Goal: Information Seeking & Learning: Learn about a topic

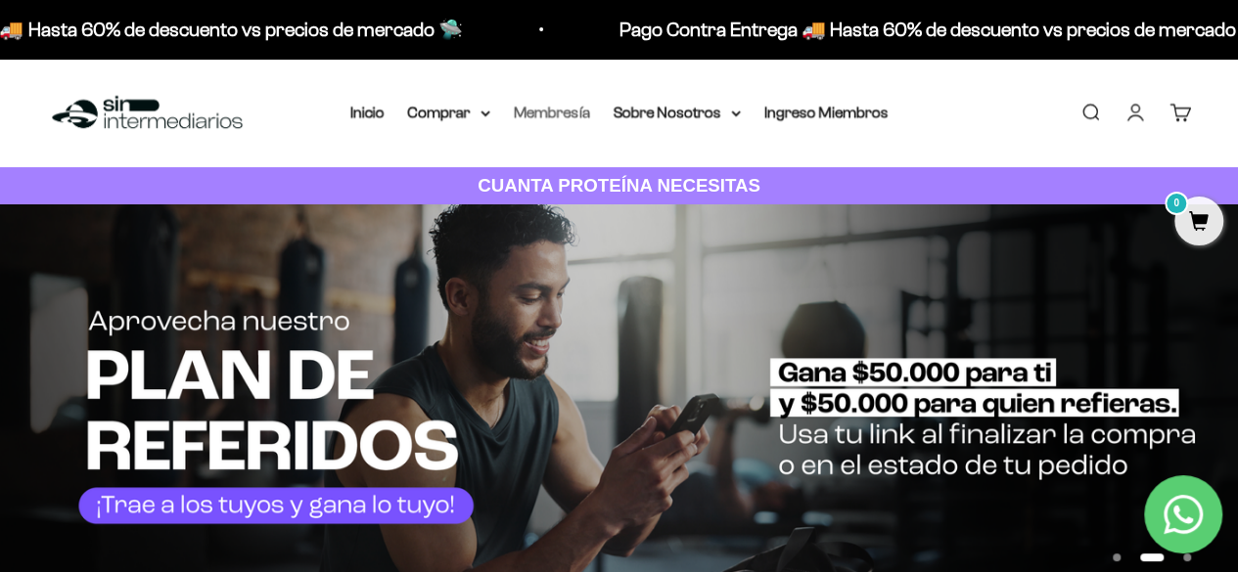
click at [543, 109] on link "Membresía" at bounding box center [552, 112] width 76 height 17
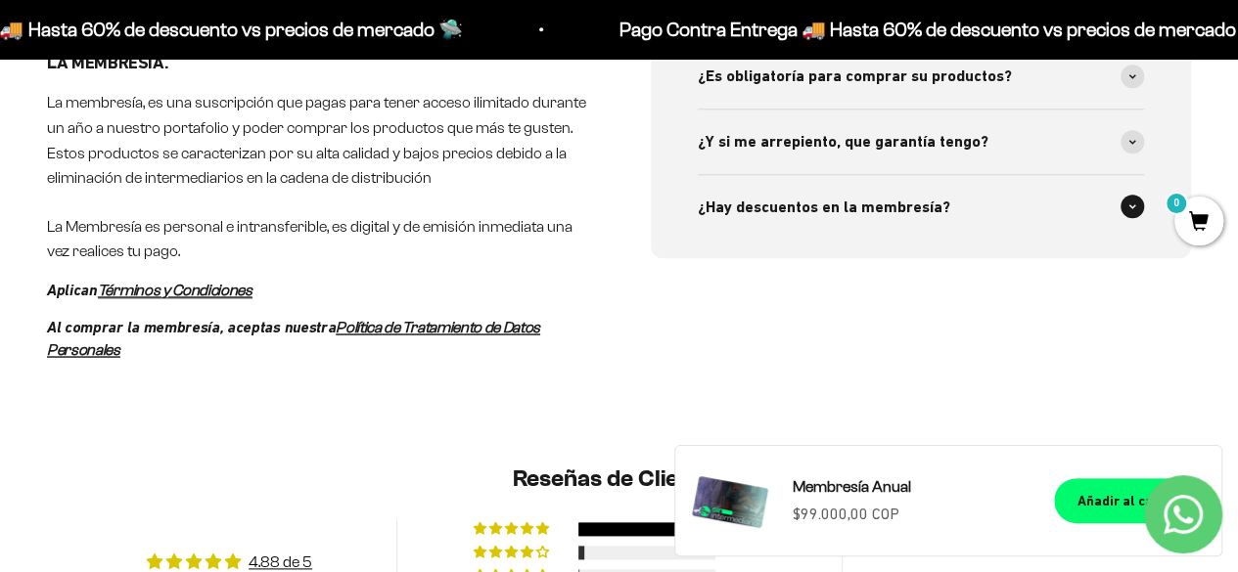
click at [913, 198] on span "¿Hay descuentos en la membresía?" at bounding box center [824, 207] width 252 height 25
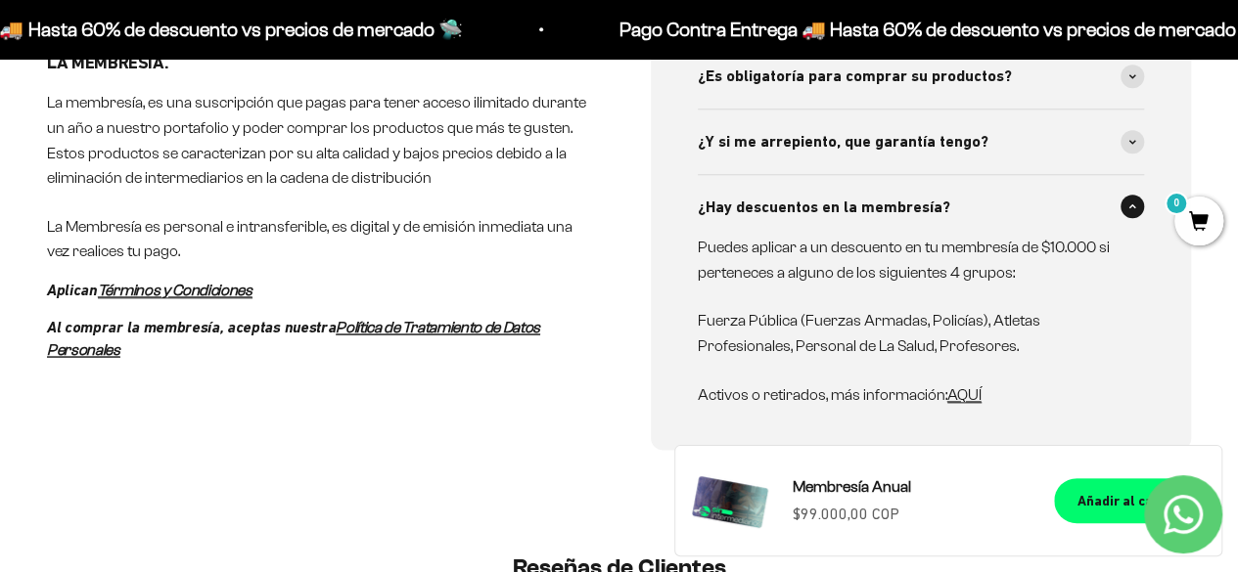
click at [913, 198] on span "¿Hay descuentos en la membresía?" at bounding box center [824, 207] width 252 height 25
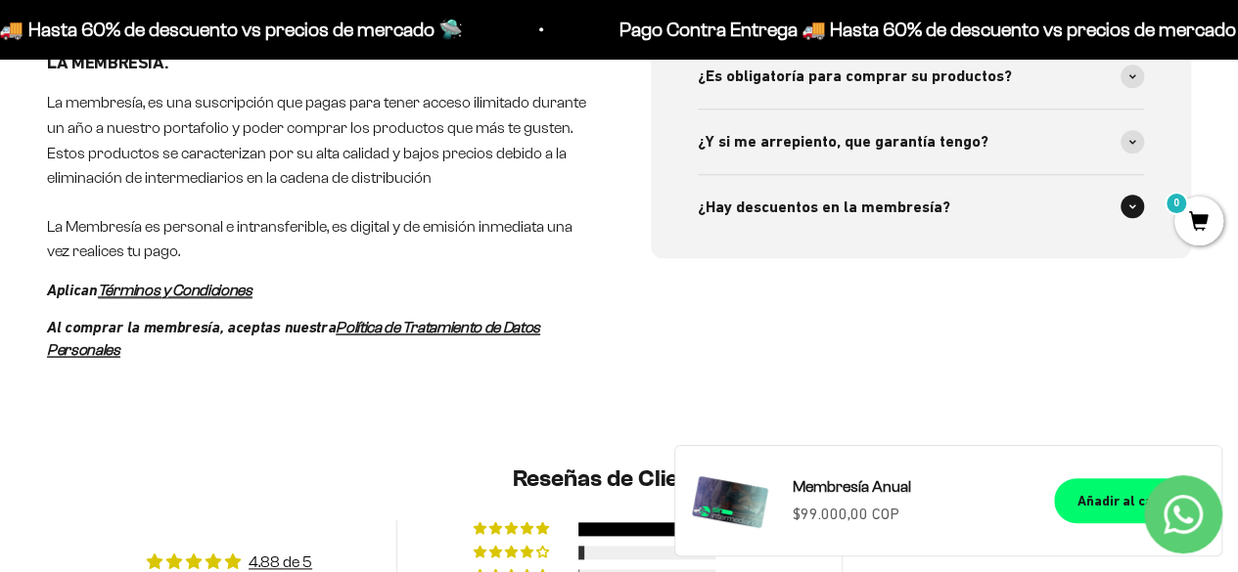
click at [913, 198] on span "¿Hay descuentos en la membresía?" at bounding box center [824, 207] width 252 height 25
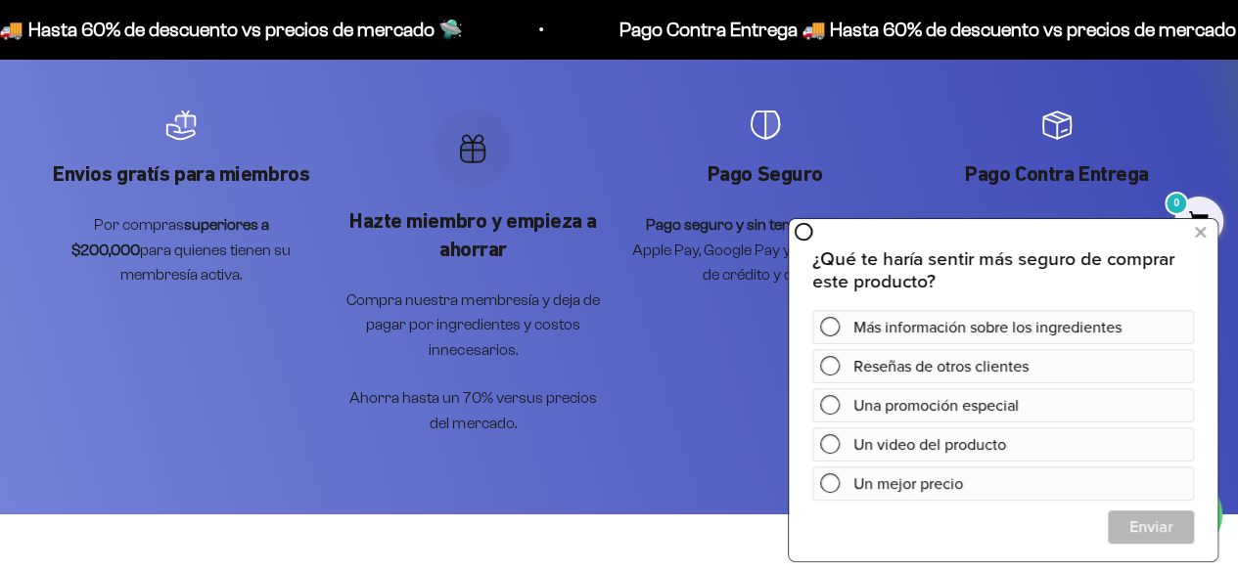
scroll to position [3630, 0]
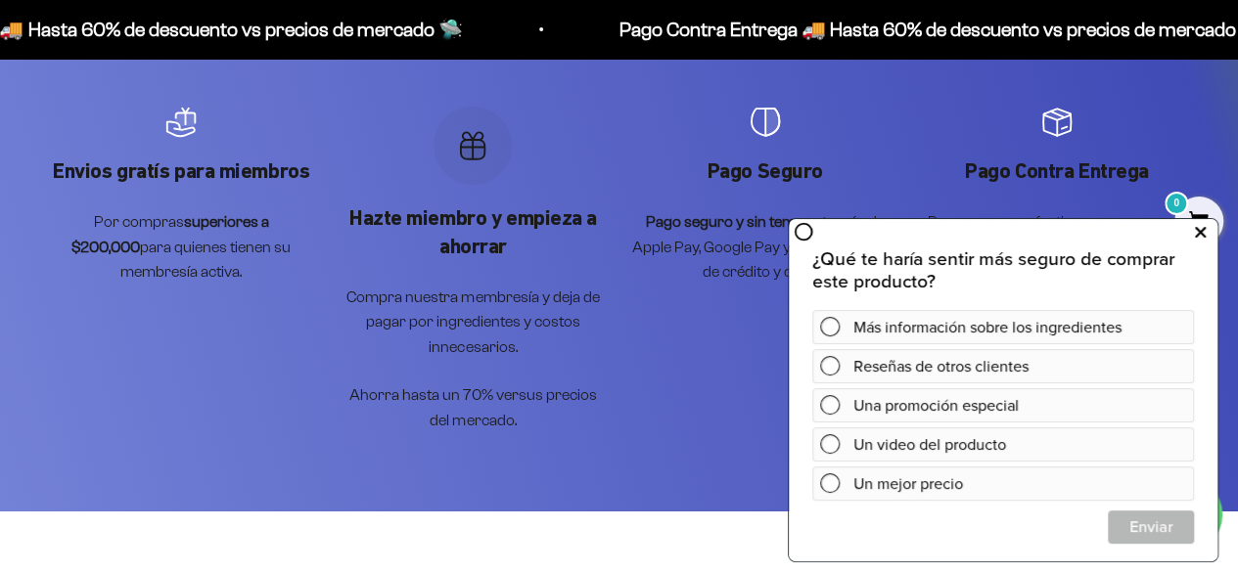
click at [1208, 231] on button at bounding box center [1199, 231] width 35 height 31
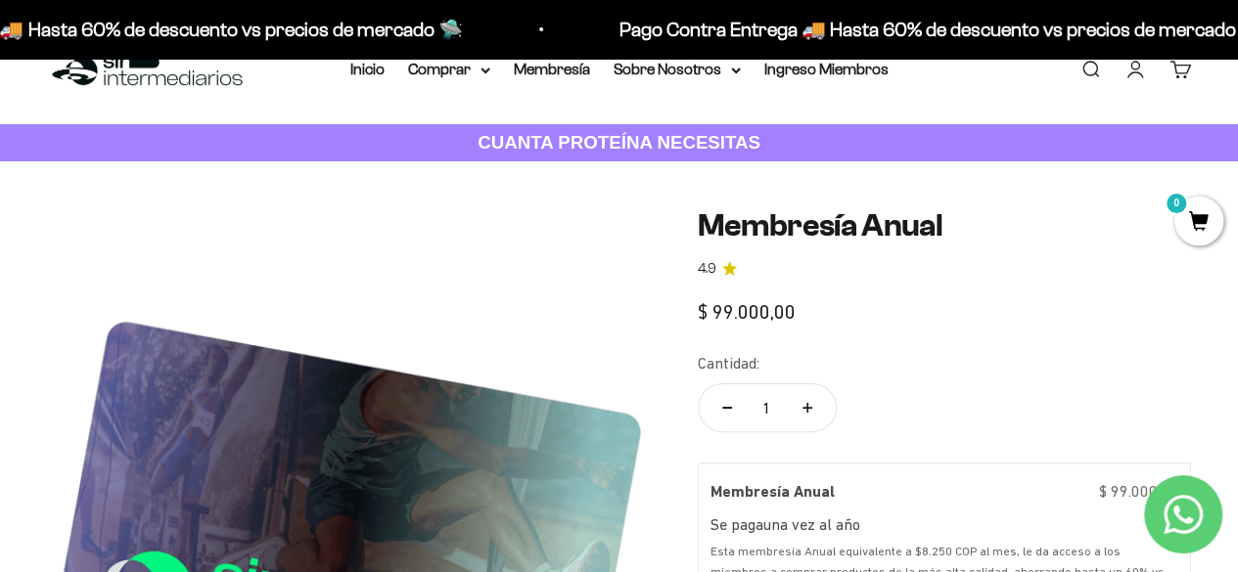
scroll to position [0, 0]
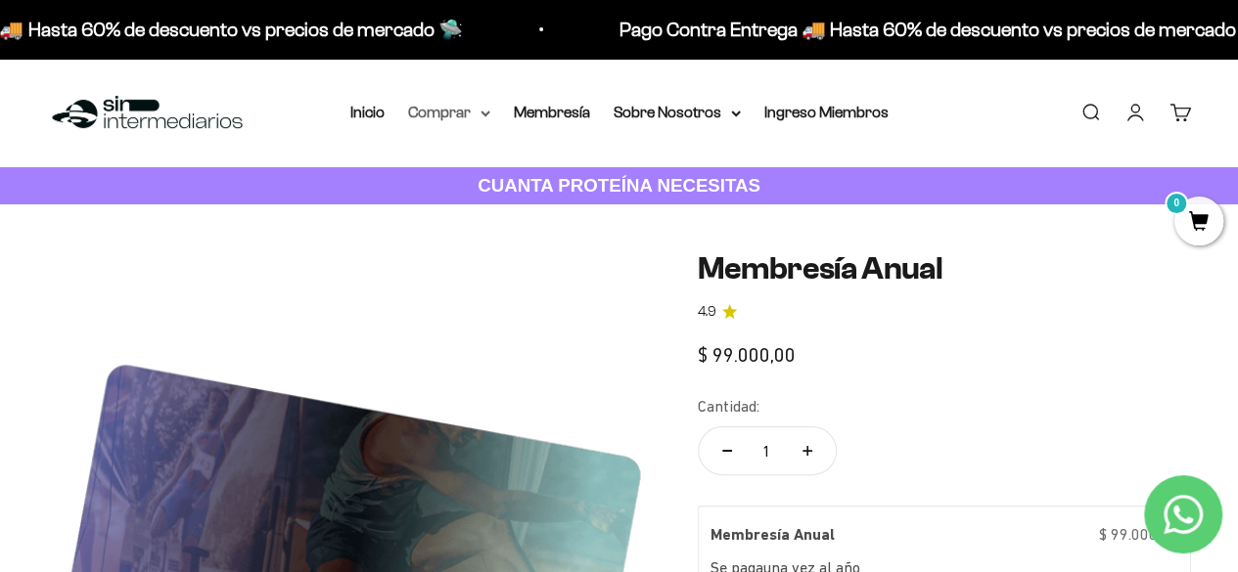
click at [470, 114] on summary "Comprar" at bounding box center [449, 112] width 82 height 25
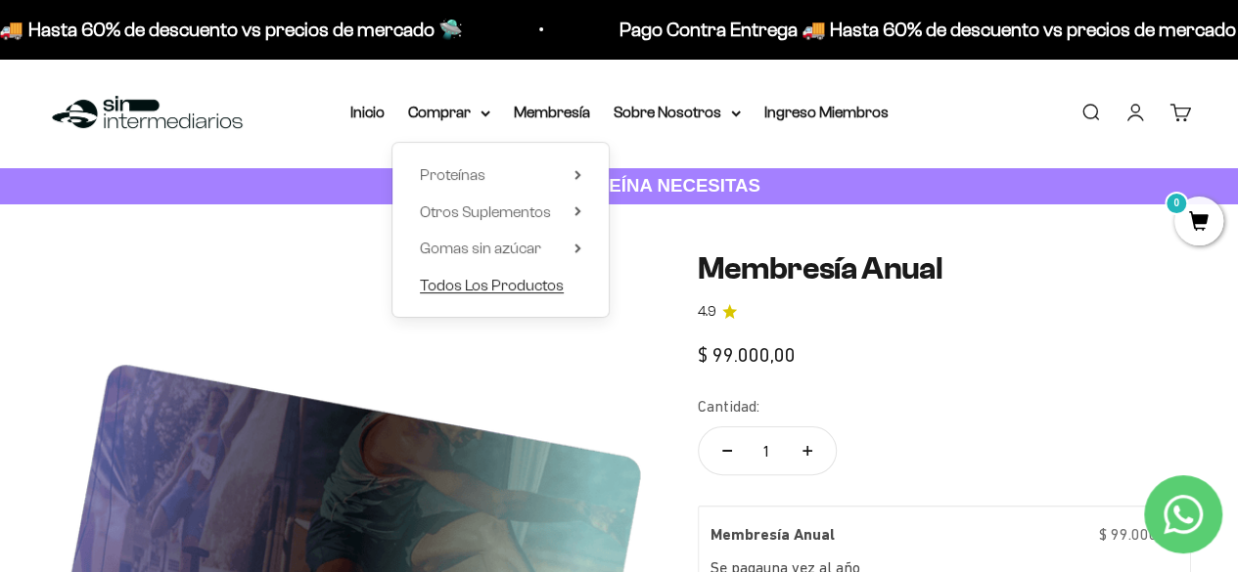
click at [467, 282] on span "Todos Los Productos" at bounding box center [492, 285] width 144 height 17
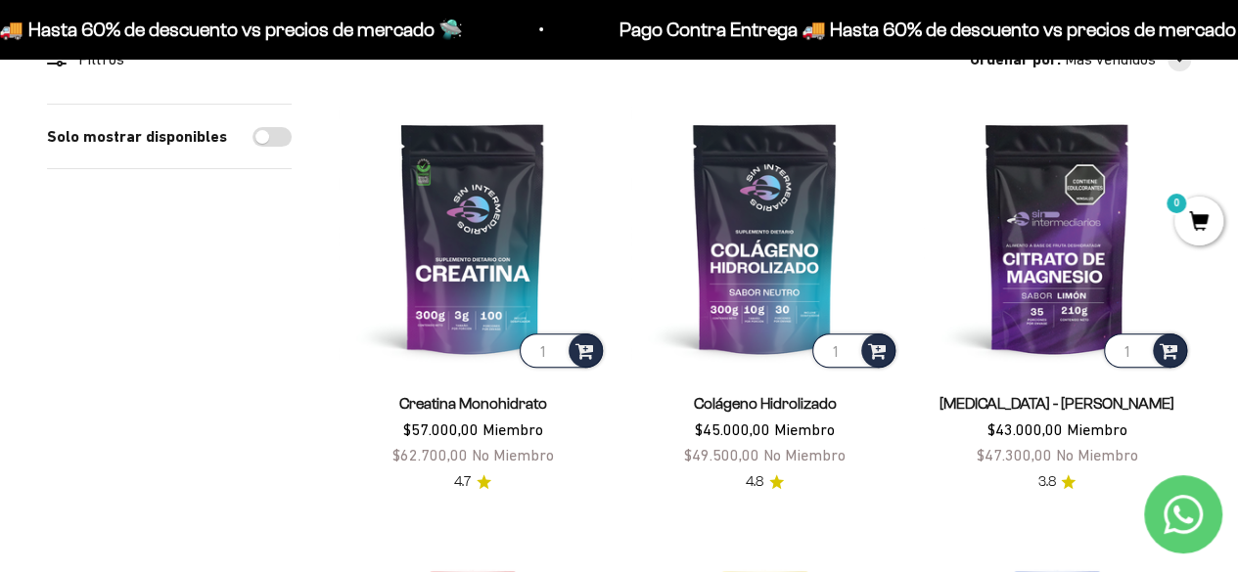
scroll to position [211, 0]
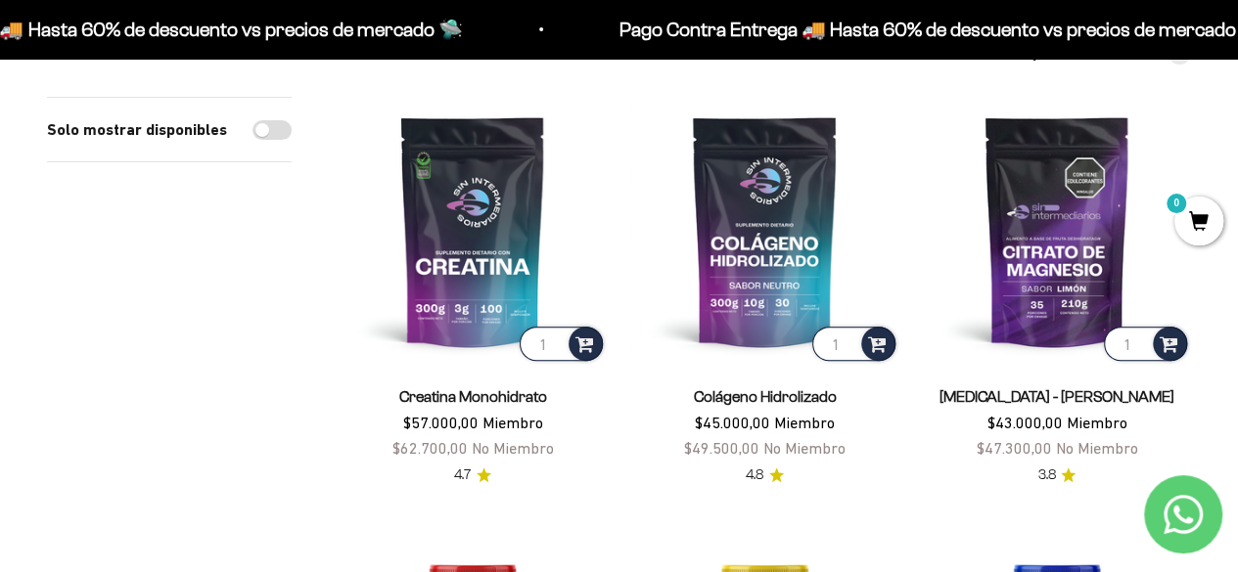
click at [274, 128] on input "Solo mostrar disponibles" at bounding box center [271, 130] width 39 height 20
checkbox input "true"
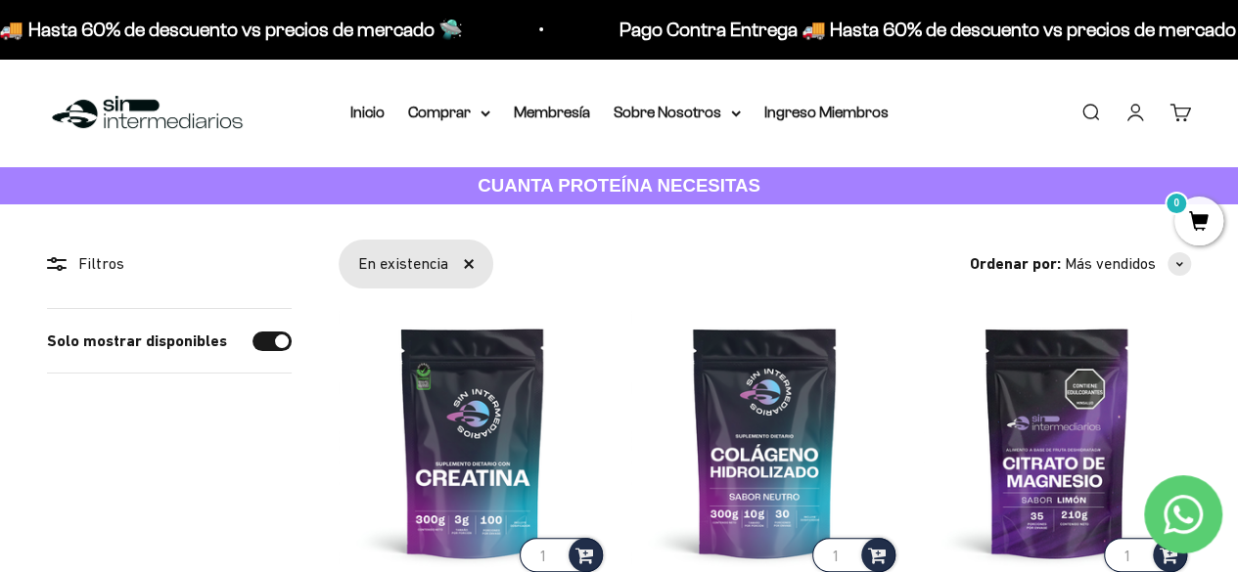
click at [273, 345] on input "Solo mostrar disponibles" at bounding box center [271, 342] width 39 height 20
checkbox input "false"
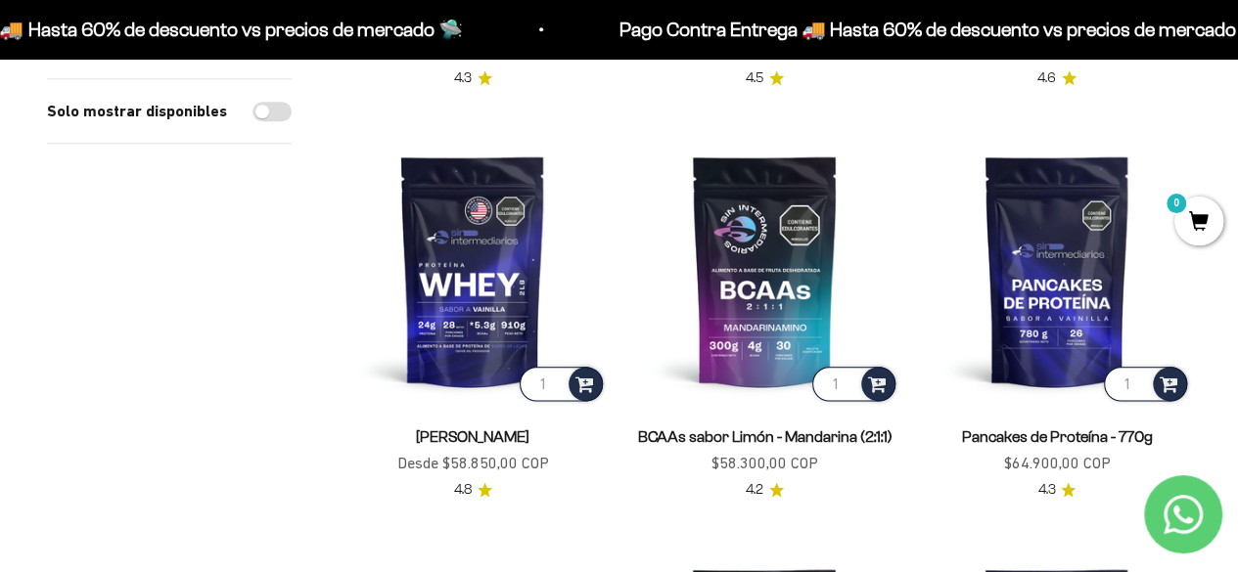
scroll to position [995, 0]
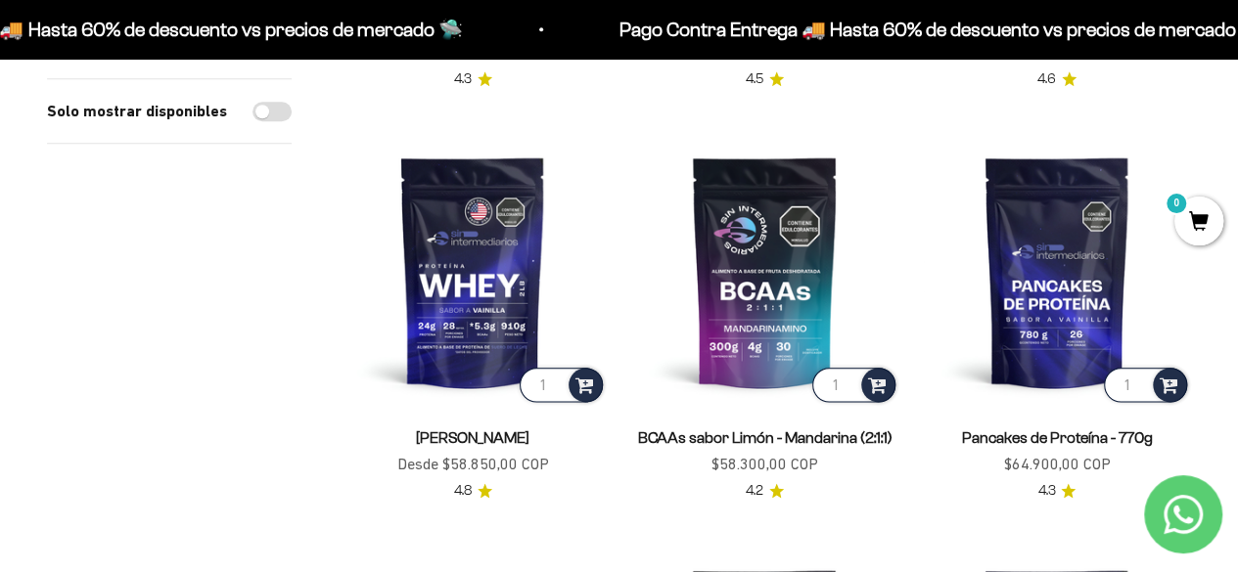
click at [274, 116] on input "Solo mostrar disponibles" at bounding box center [271, 112] width 39 height 20
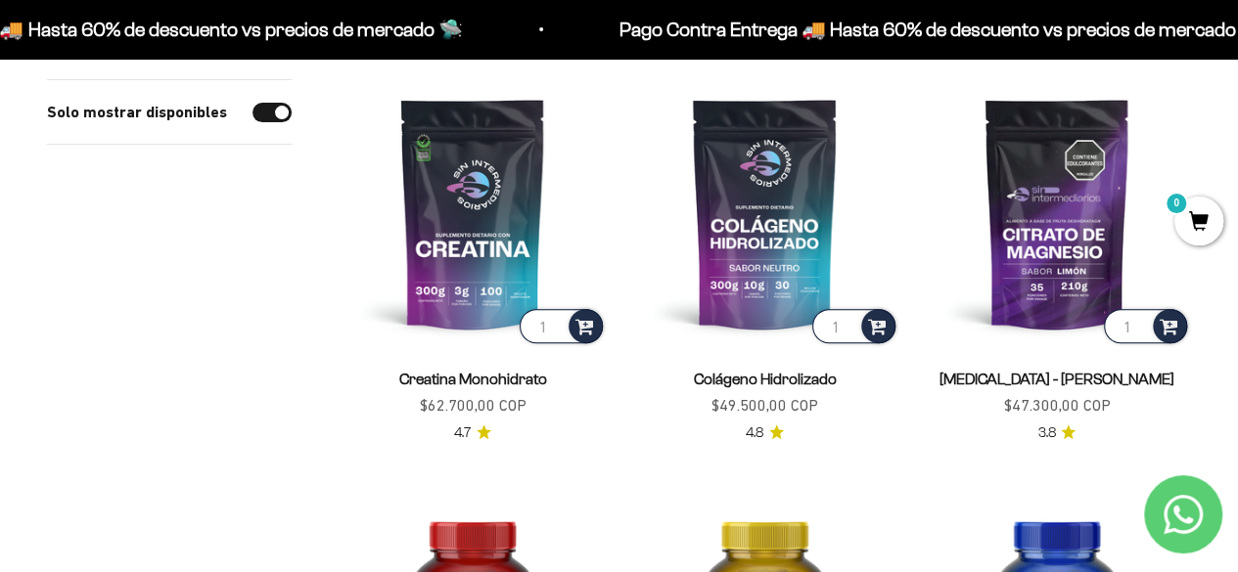
drag, startPoint x: 274, startPoint y: 116, endPoint x: 316, endPoint y: 564, distance: 450.0
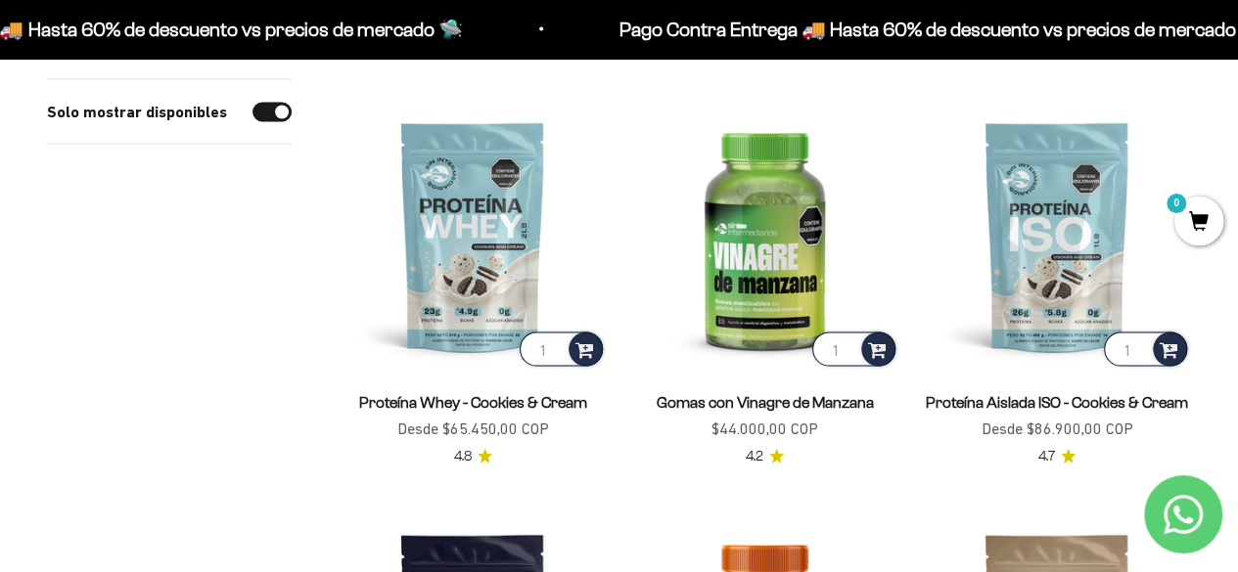
scroll to position [1878, 0]
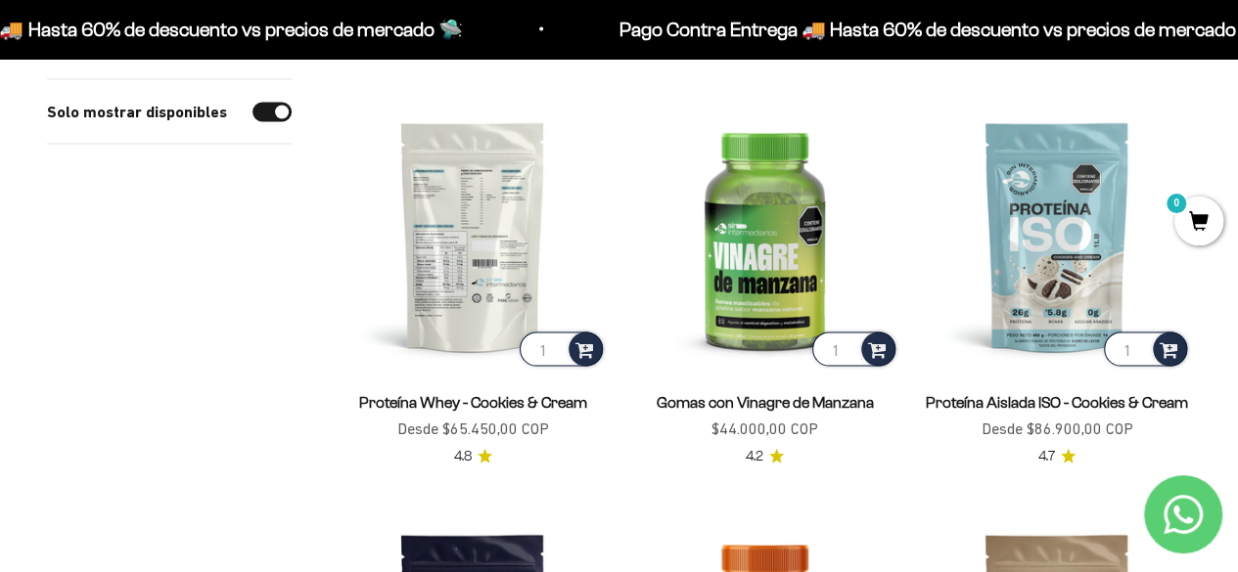
click at [485, 239] on img at bounding box center [472, 237] width 268 height 268
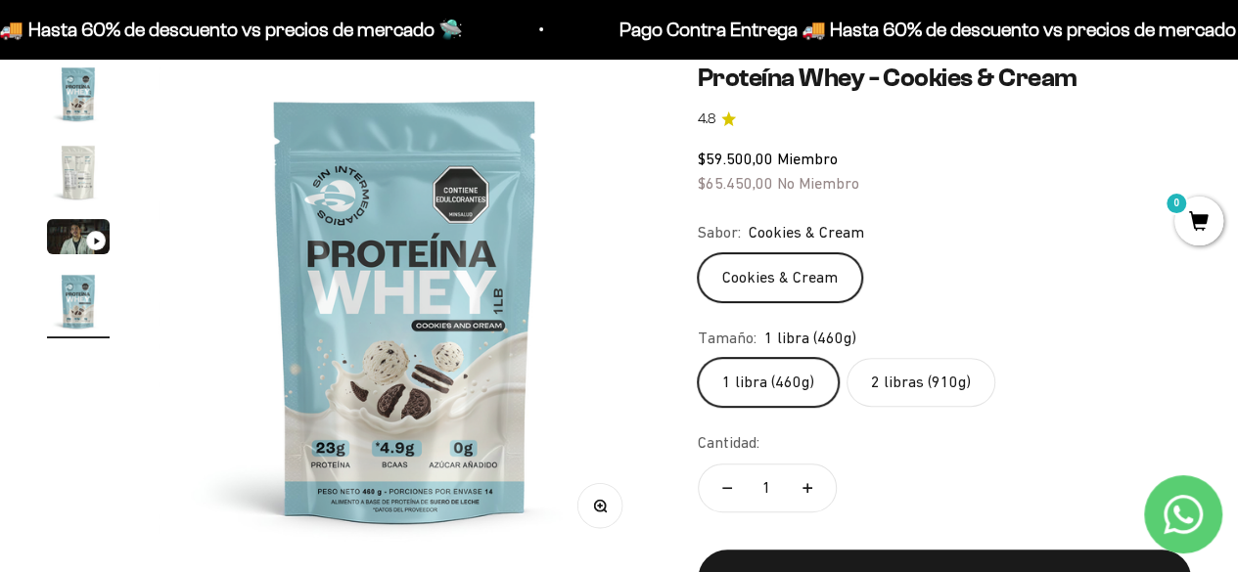
scroll to position [190, 0]
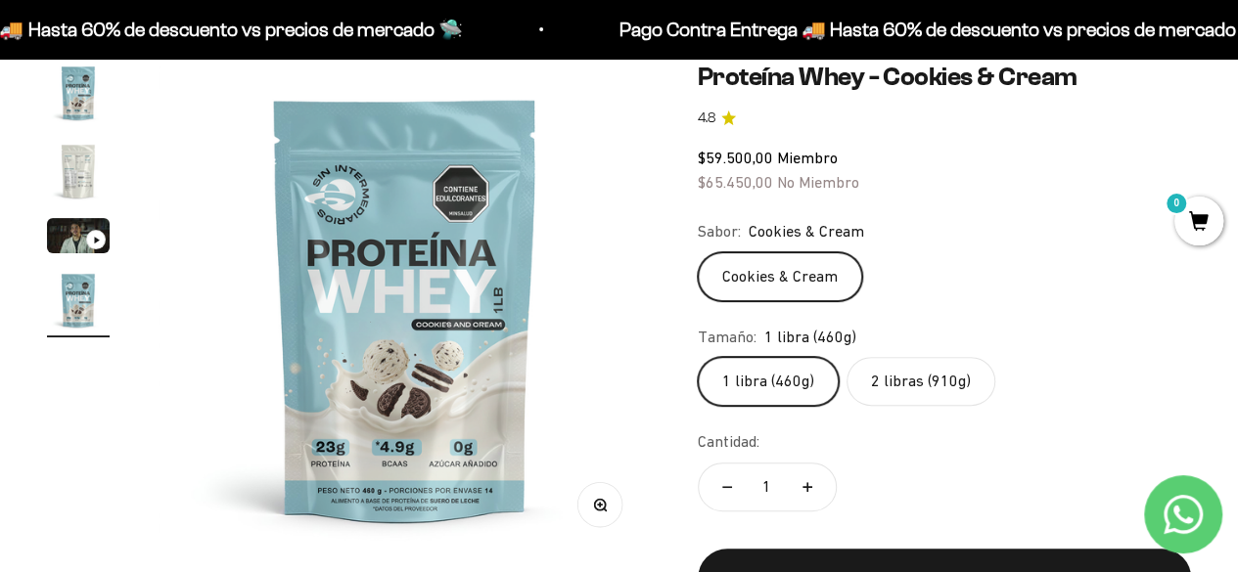
click at [928, 401] on label "2 libras (910g)" at bounding box center [920, 381] width 149 height 49
click at [698, 357] on input "2 libras (910g)" at bounding box center [697, 356] width 1 height 1
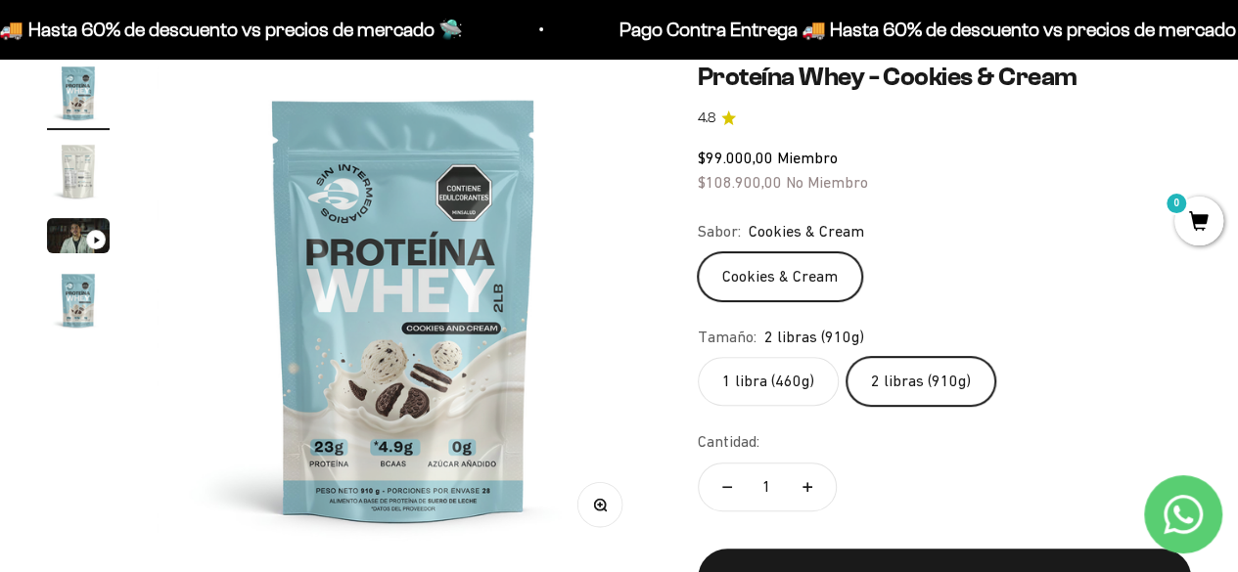
click at [779, 379] on label "1 libra (460g)" at bounding box center [768, 381] width 141 height 49
click at [698, 357] on input "1 libra (460g)" at bounding box center [697, 356] width 1 height 1
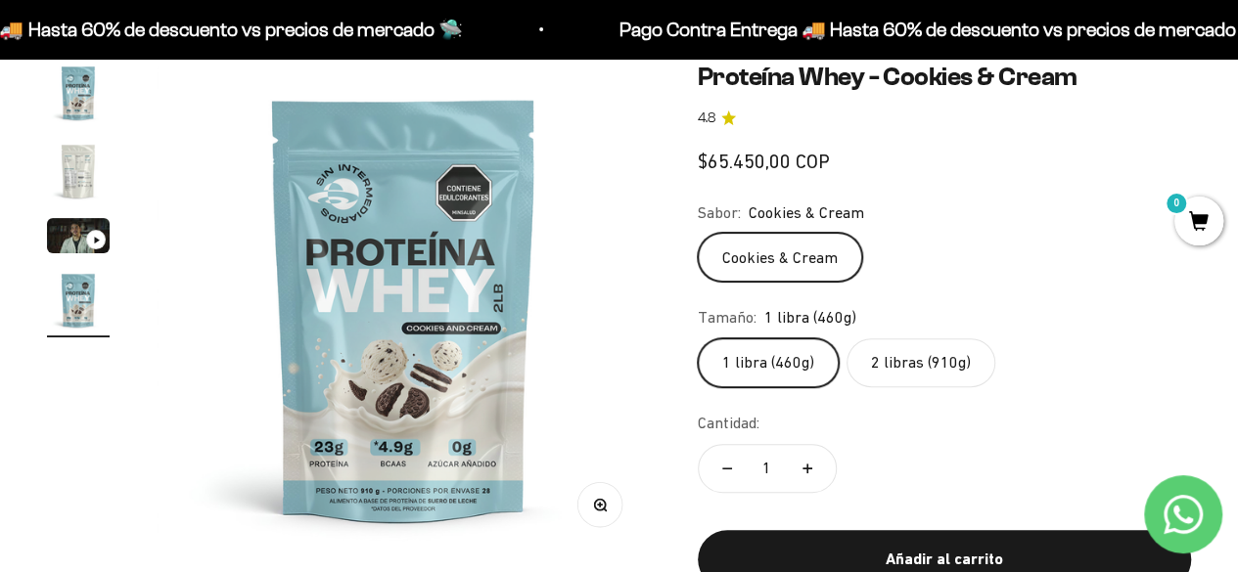
scroll to position [0, 1514]
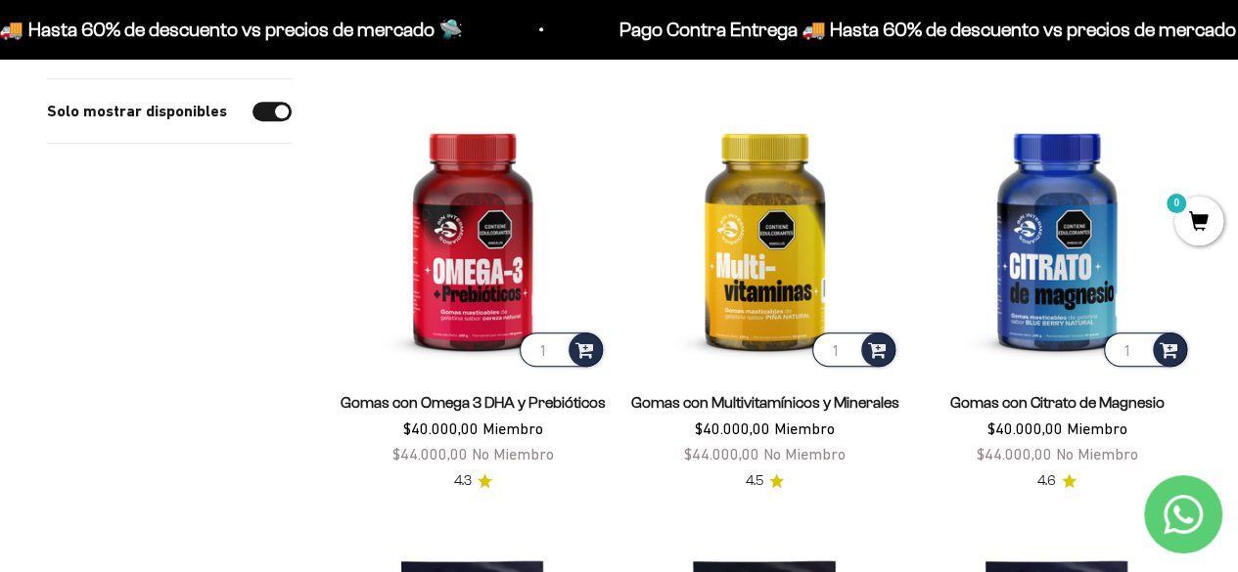
scroll to position [671, 0]
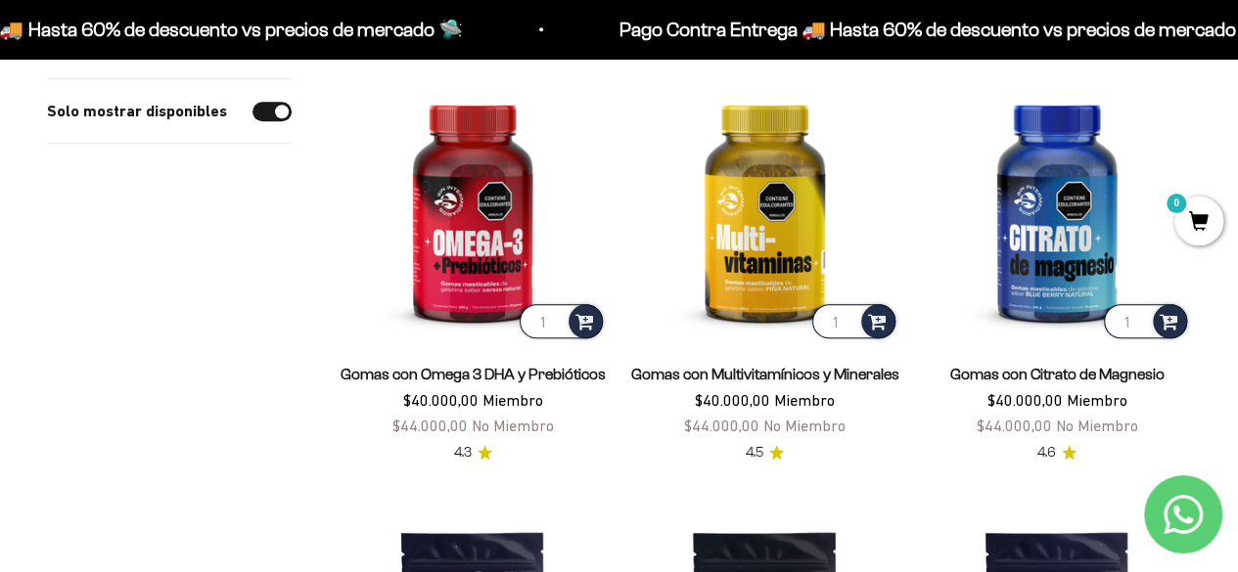
drag, startPoint x: 1217, startPoint y: 350, endPoint x: 1225, endPoint y: 360, distance: 12.5
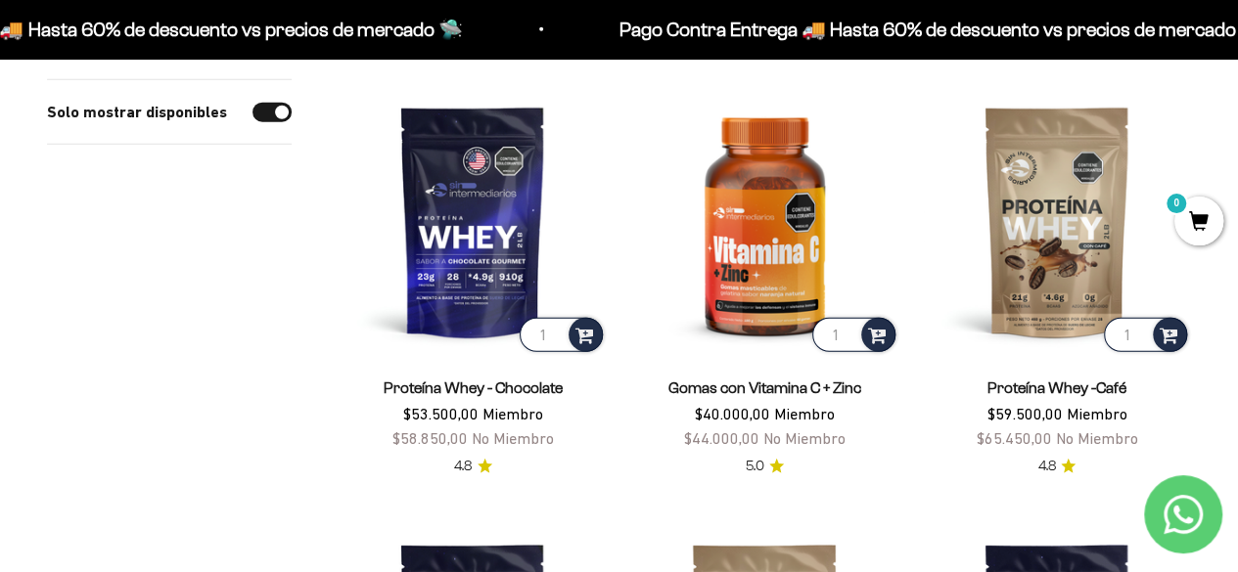
scroll to position [2440, 0]
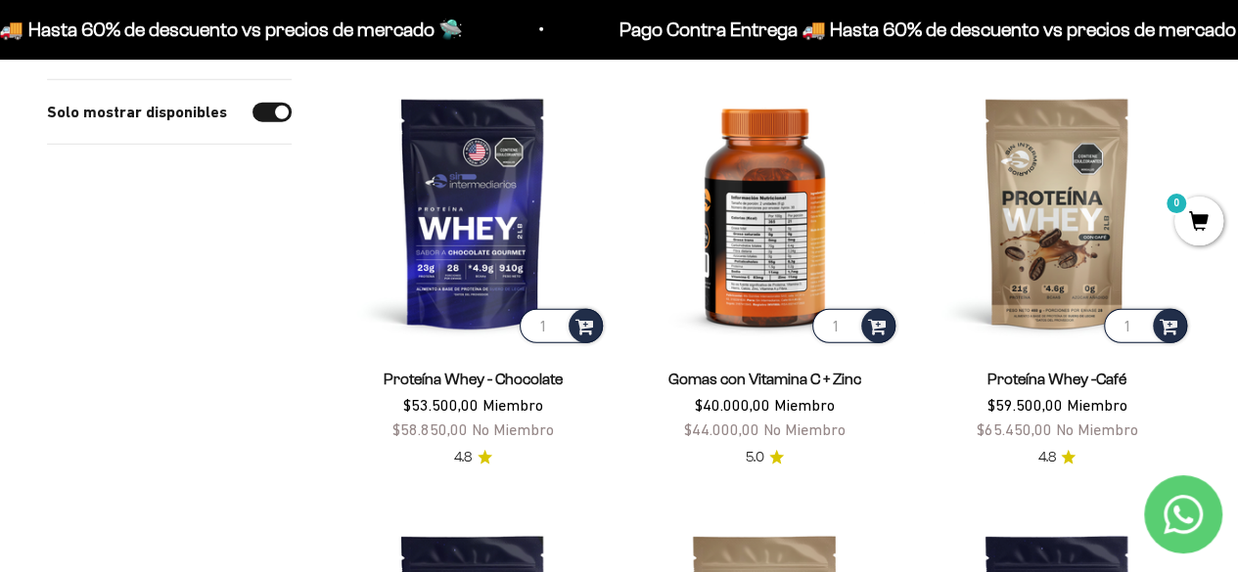
click at [763, 222] on img at bounding box center [764, 212] width 268 height 268
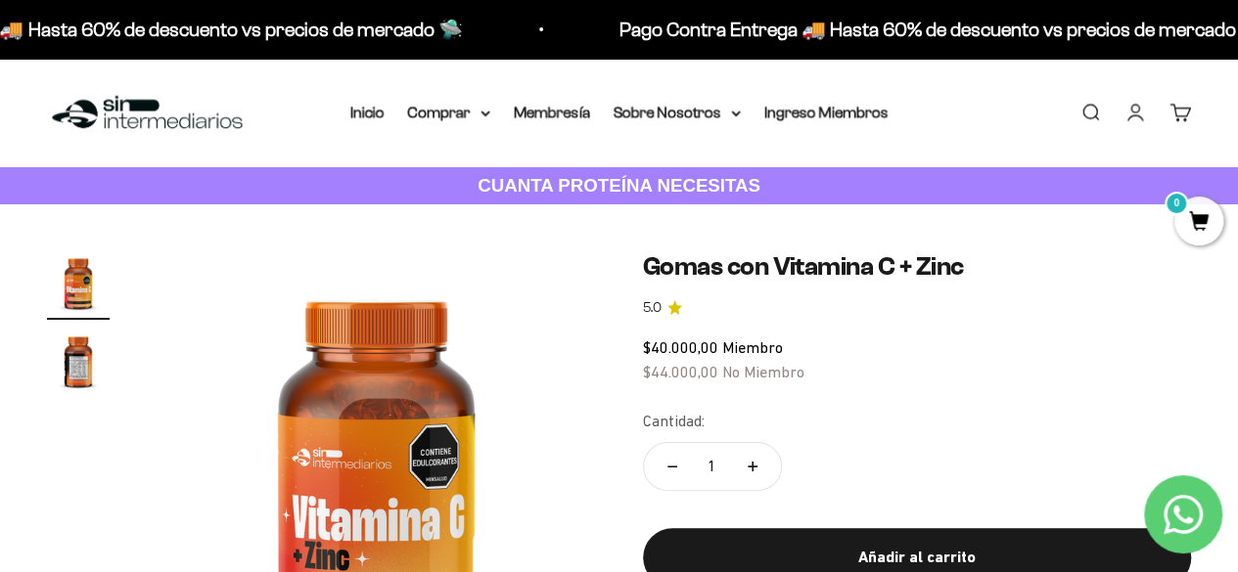
drag, startPoint x: 0, startPoint y: 0, endPoint x: 904, endPoint y: 455, distance: 1012.0
click at [904, 455] on div "Cantidad: 1" at bounding box center [917, 453] width 549 height 88
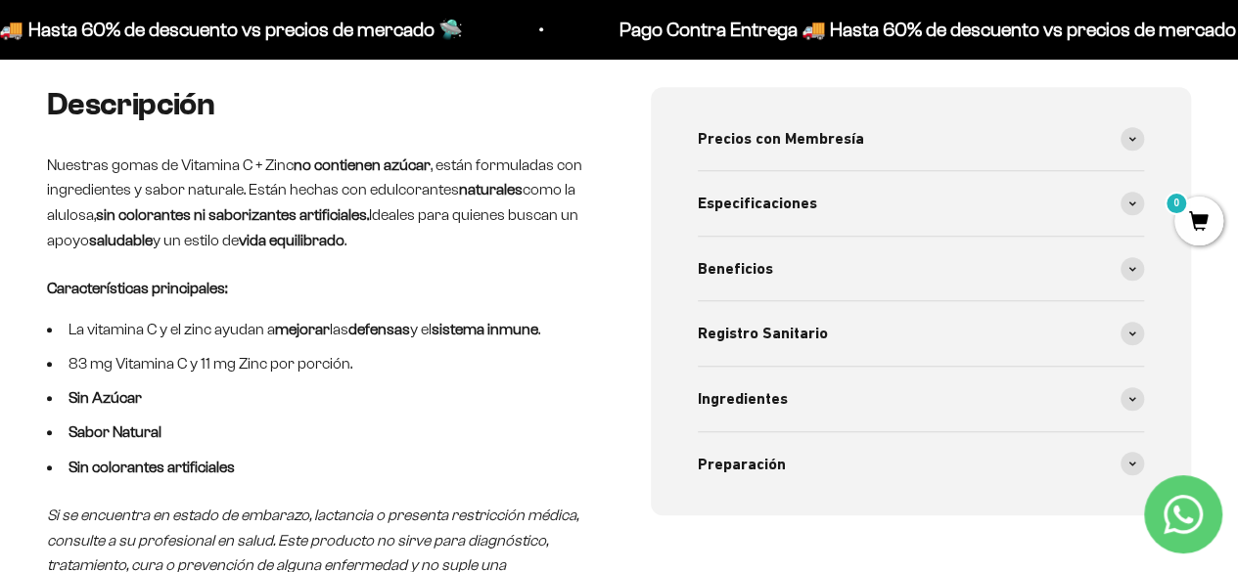
scroll to position [650, 0]
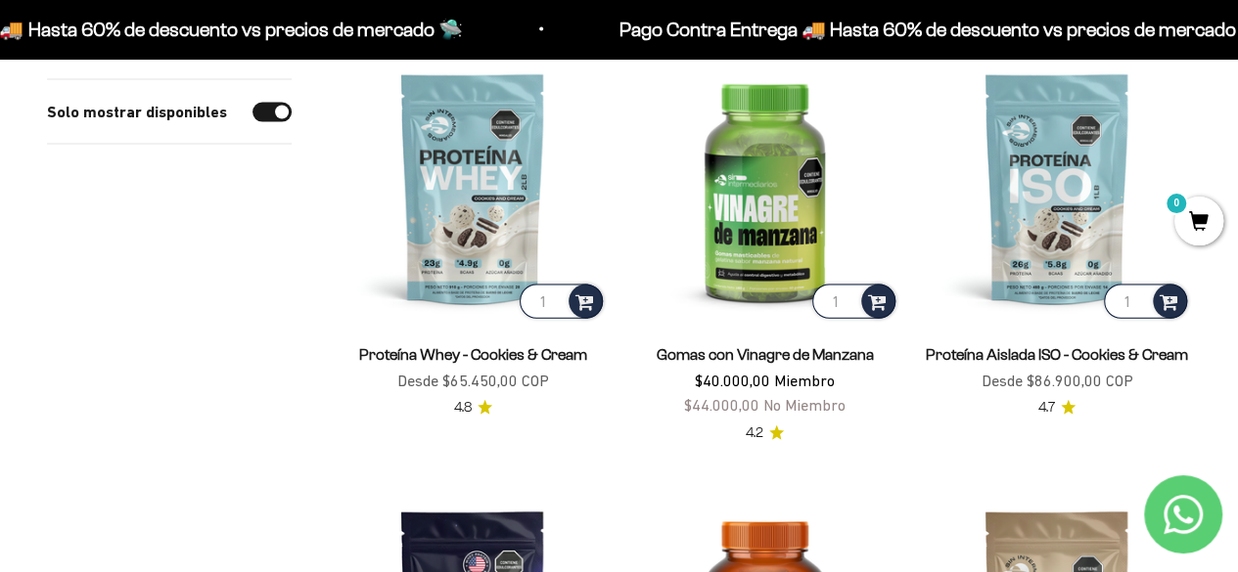
scroll to position [2001, 0]
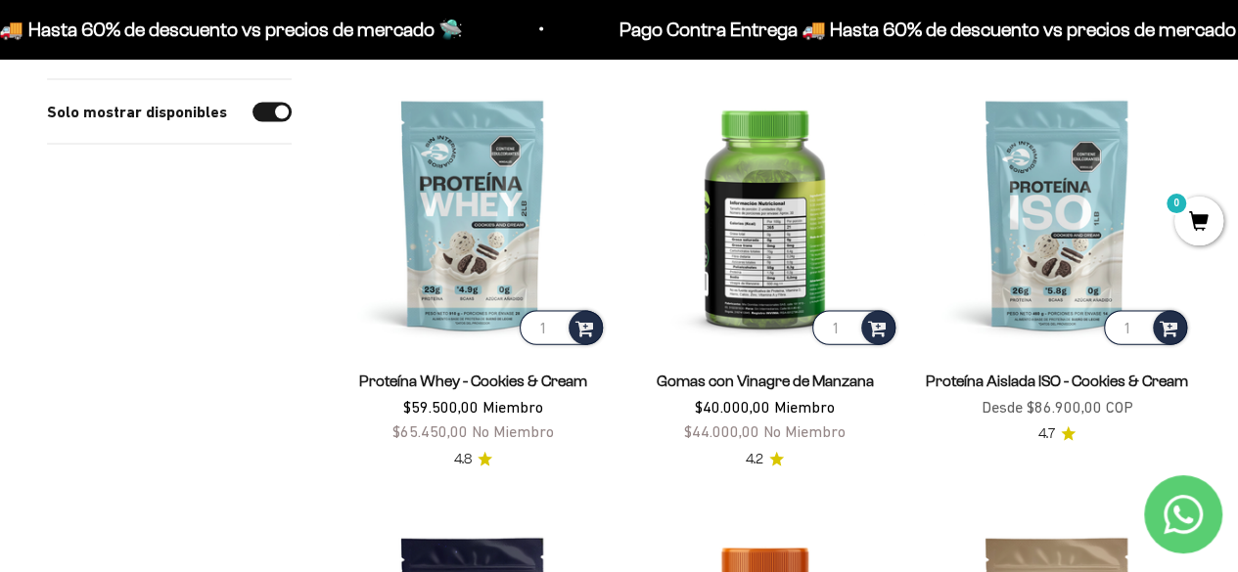
click at [745, 172] on img at bounding box center [764, 214] width 268 height 268
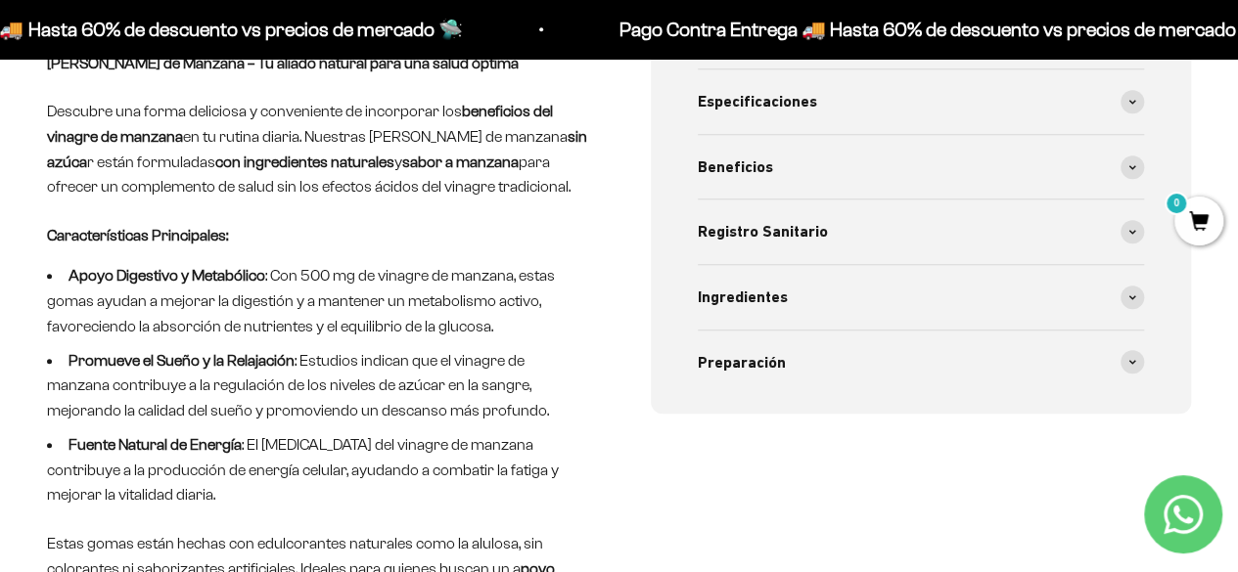
scroll to position [753, 0]
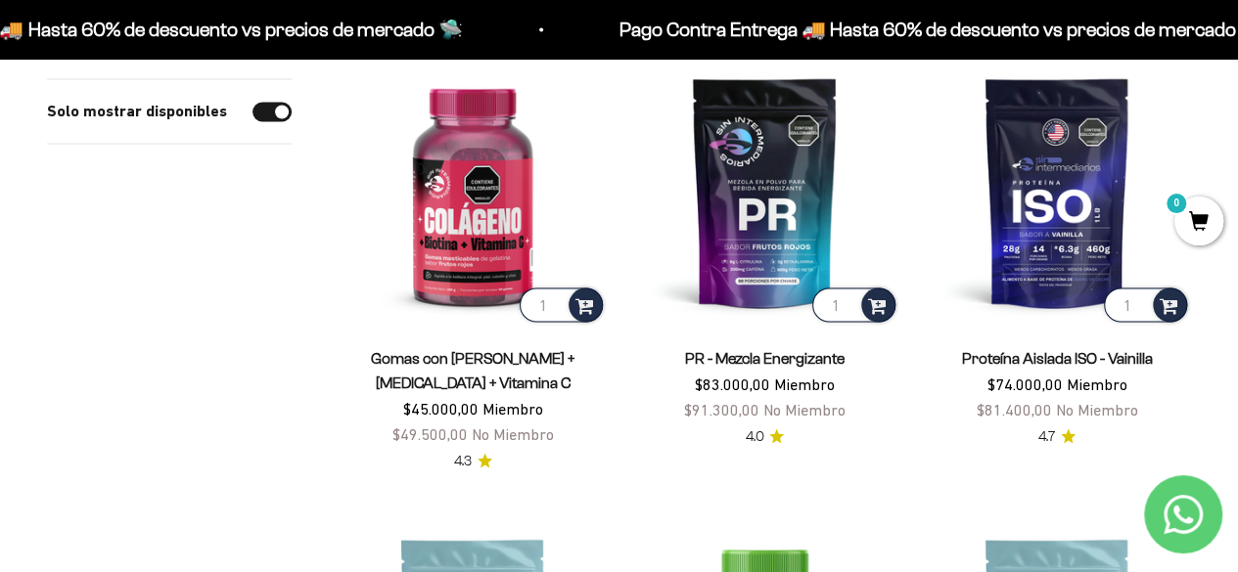
scroll to position [1539, 0]
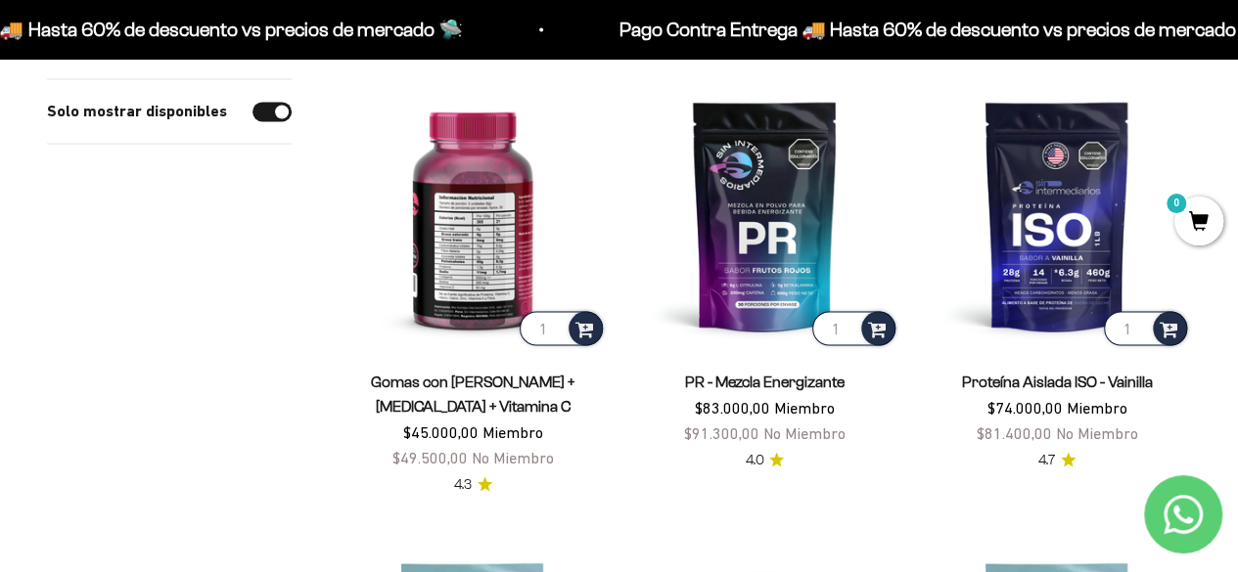
click at [481, 236] on img at bounding box center [472, 215] width 268 height 268
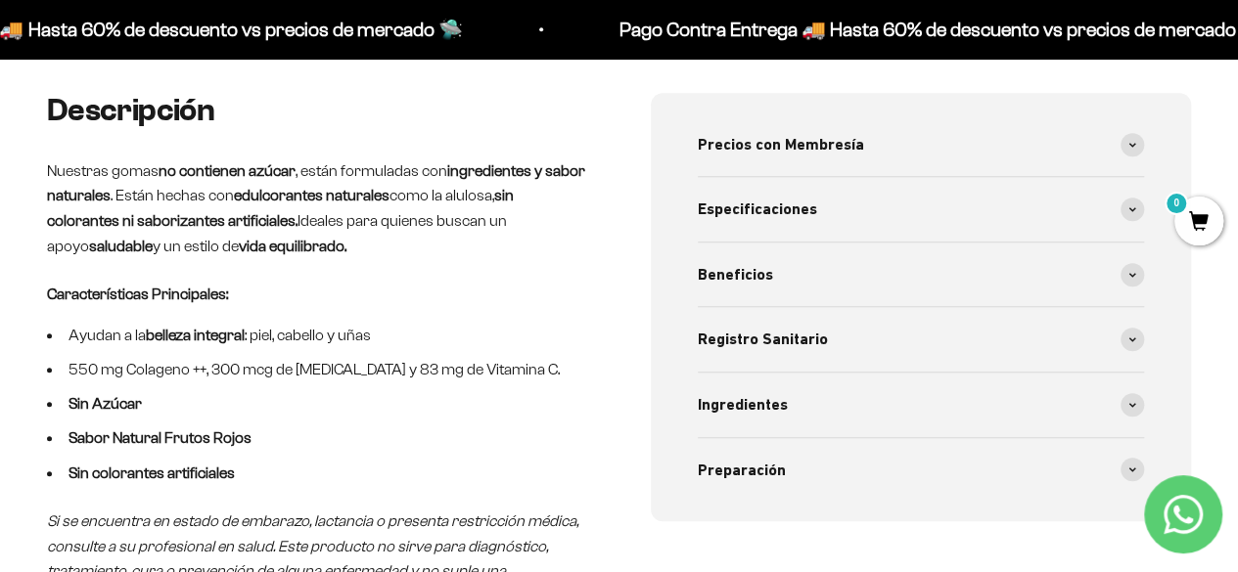
scroll to position [644, 0]
click at [429, 336] on li "Ayudan a la belleza integral : piel, cabello y uñas" at bounding box center [317, 336] width 541 height 25
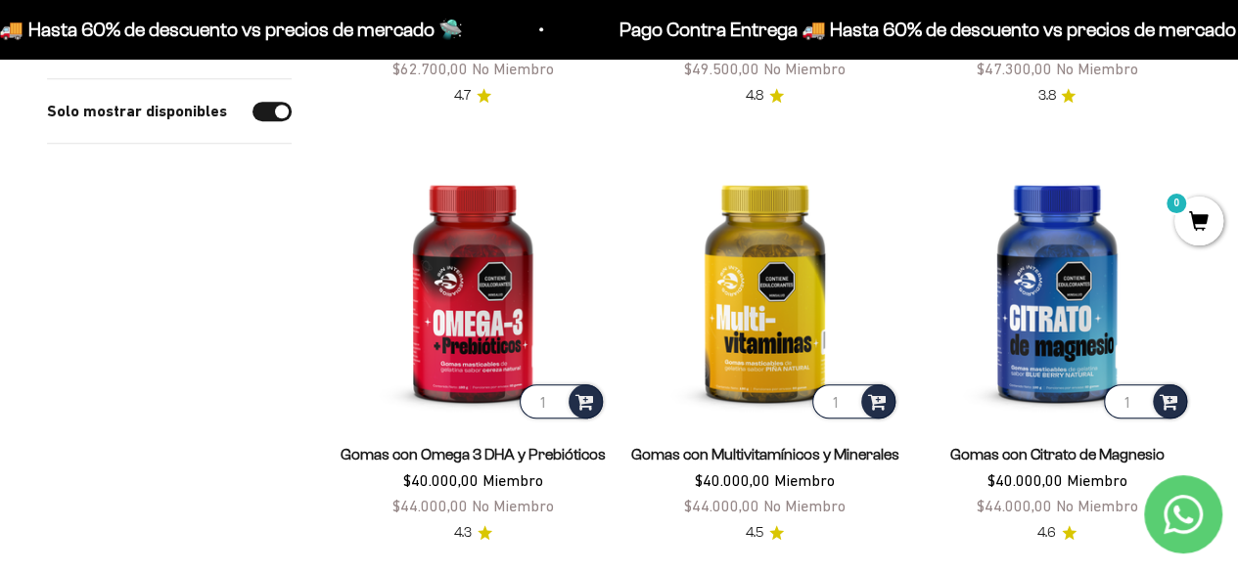
scroll to position [588, 0]
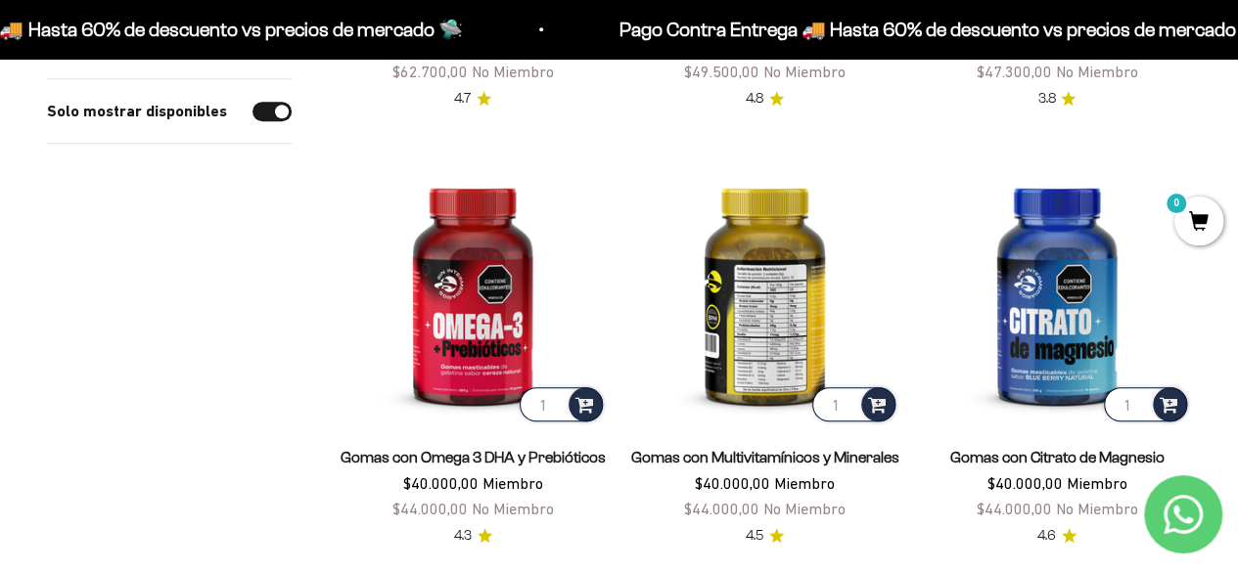
click at [755, 373] on img at bounding box center [764, 292] width 268 height 268
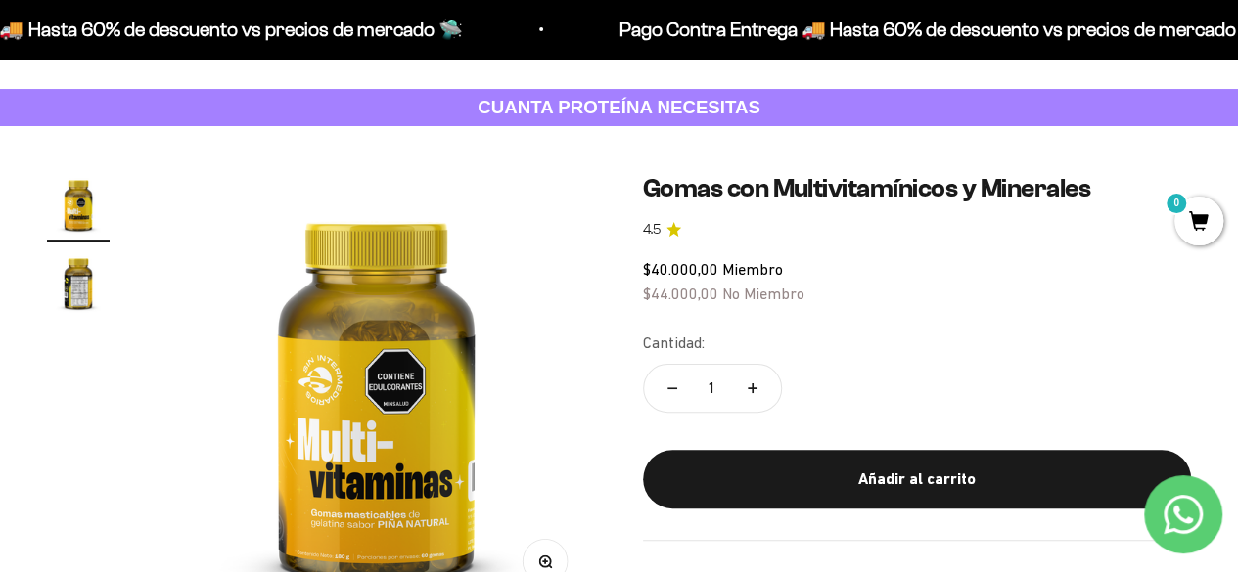
scroll to position [75, 0]
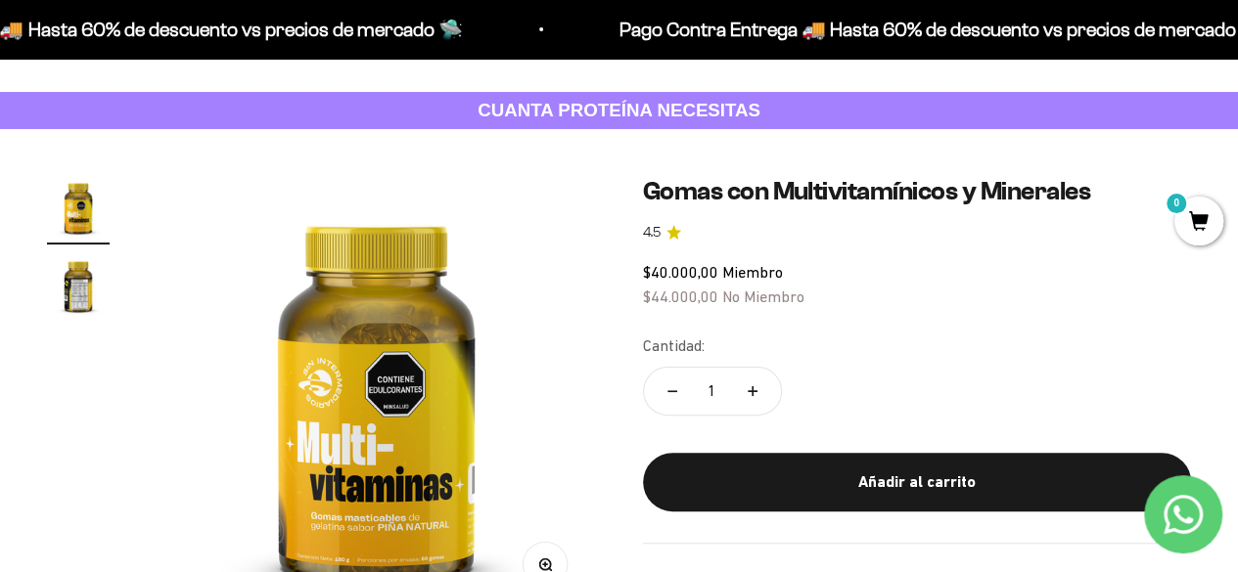
click at [72, 297] on img "Ir al artículo 2" at bounding box center [78, 285] width 63 height 63
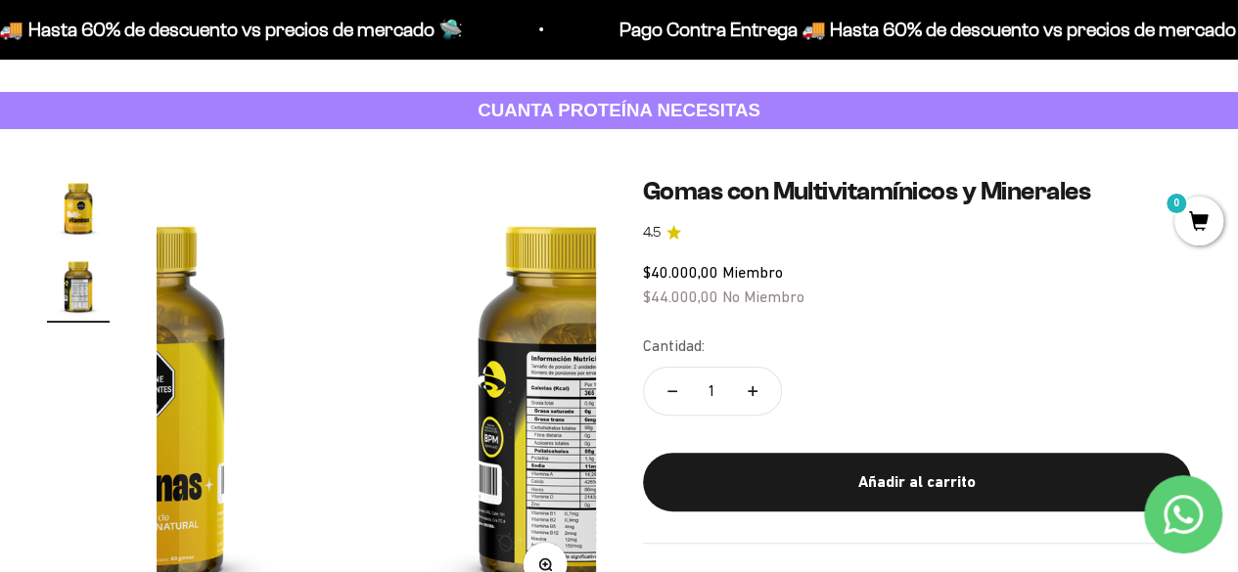
scroll to position [0, 450]
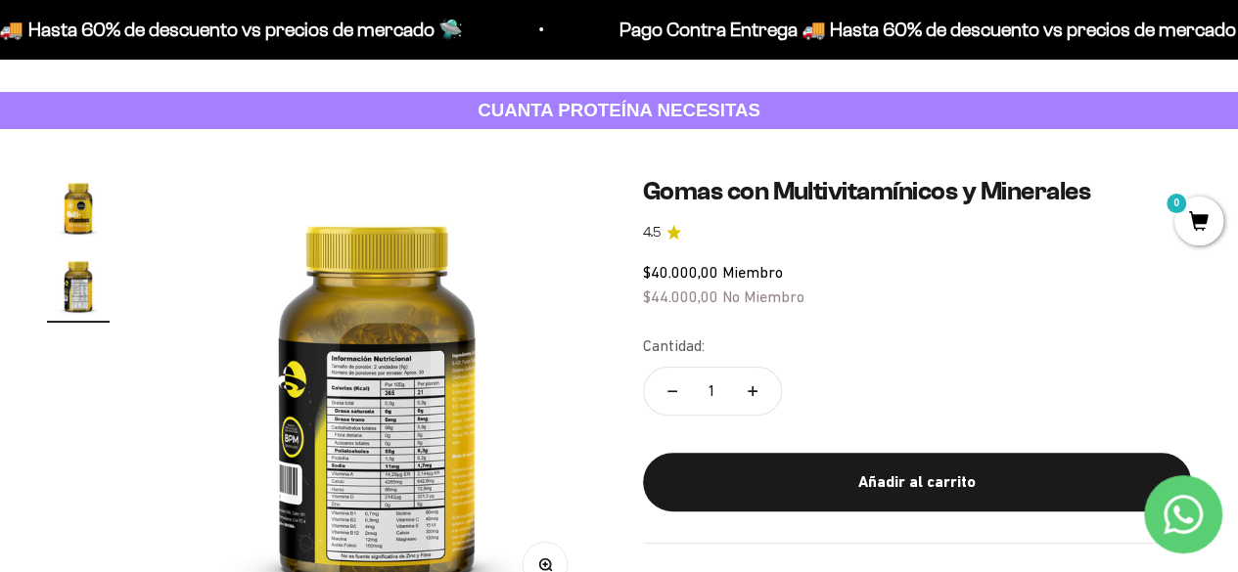
click at [354, 541] on img at bounding box center [377, 395] width 439 height 439
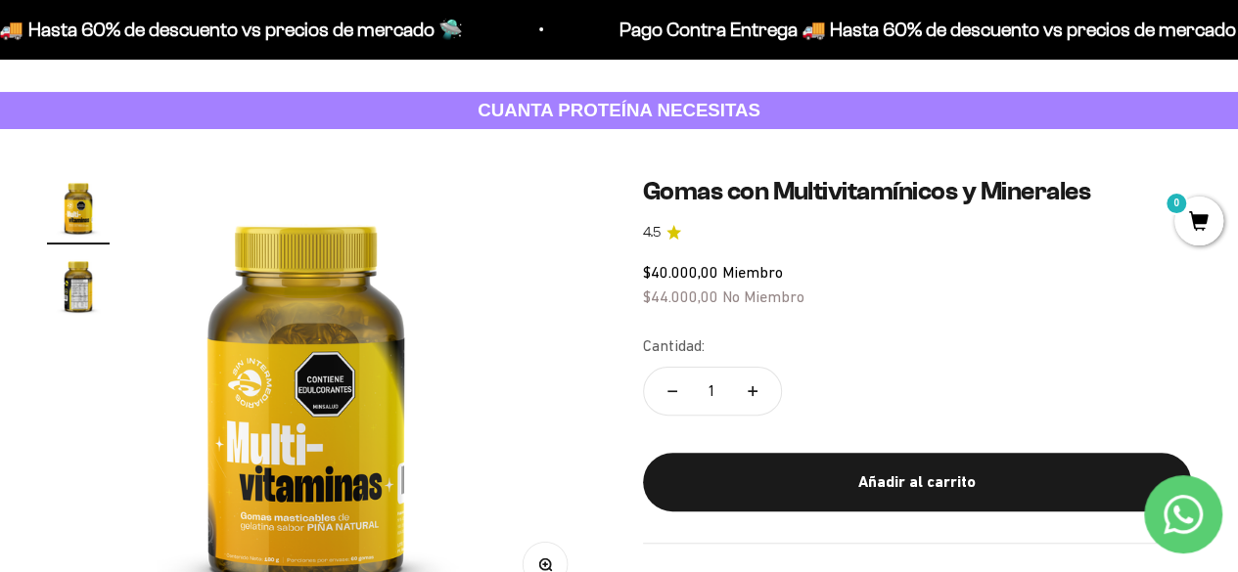
scroll to position [0, 0]
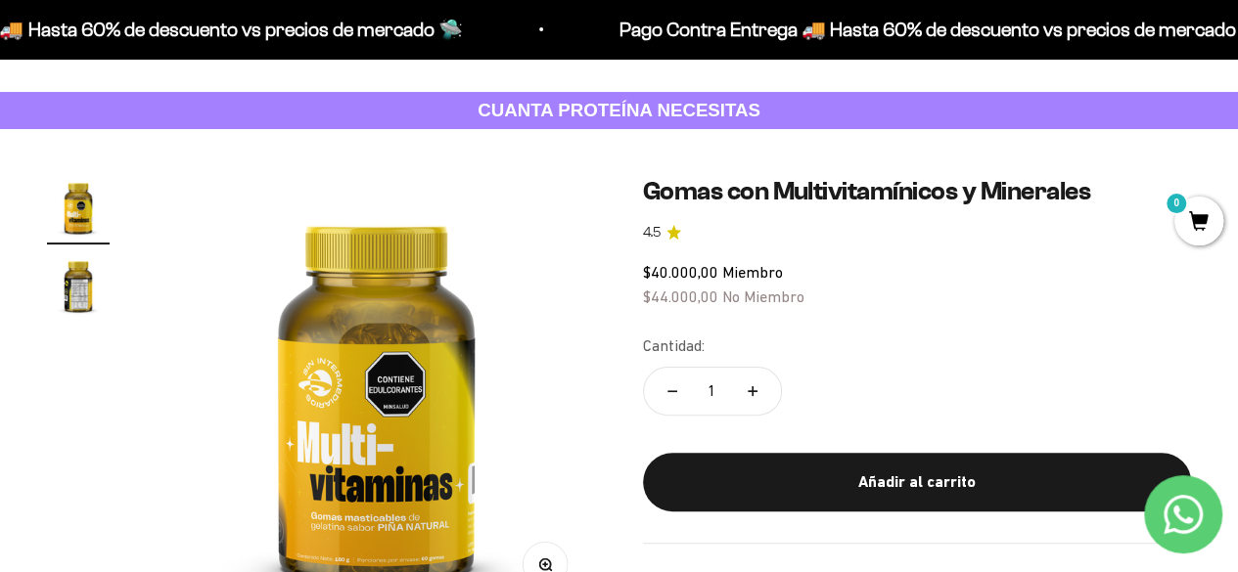
click at [85, 278] on img "Ir al artículo 2" at bounding box center [78, 285] width 63 height 63
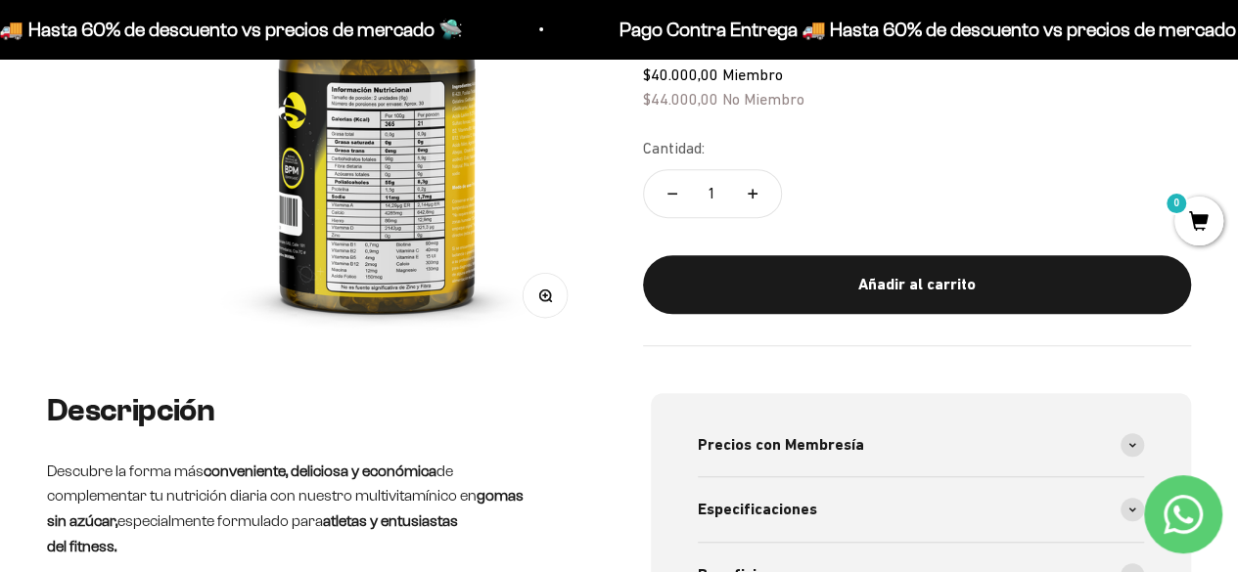
scroll to position [351, 0]
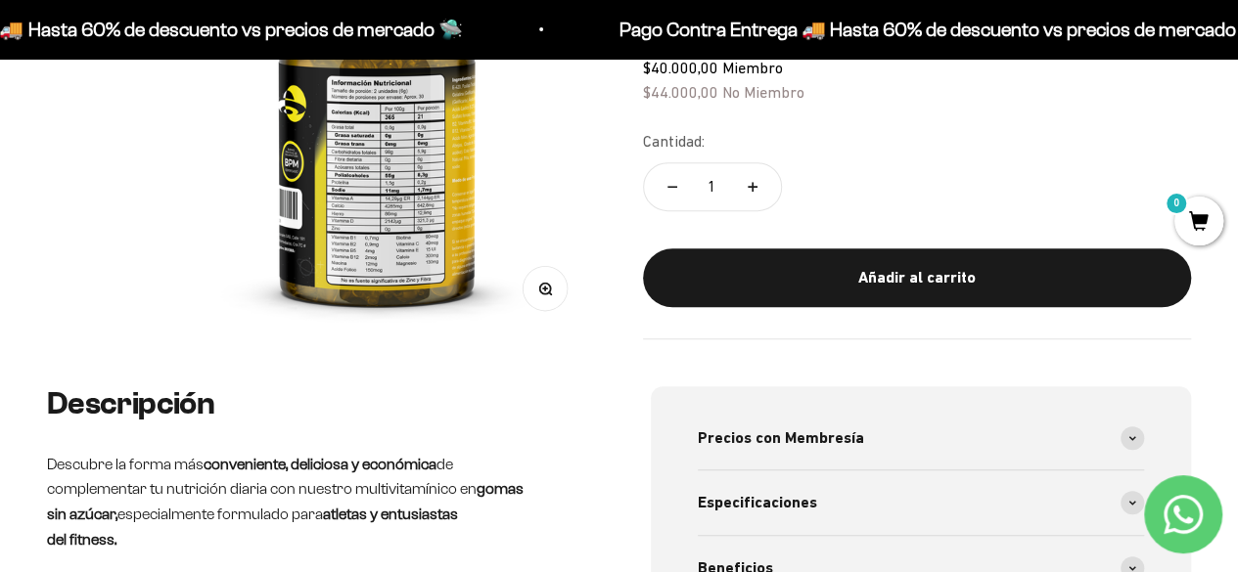
click at [553, 298] on button "Zoom" at bounding box center [544, 288] width 44 height 44
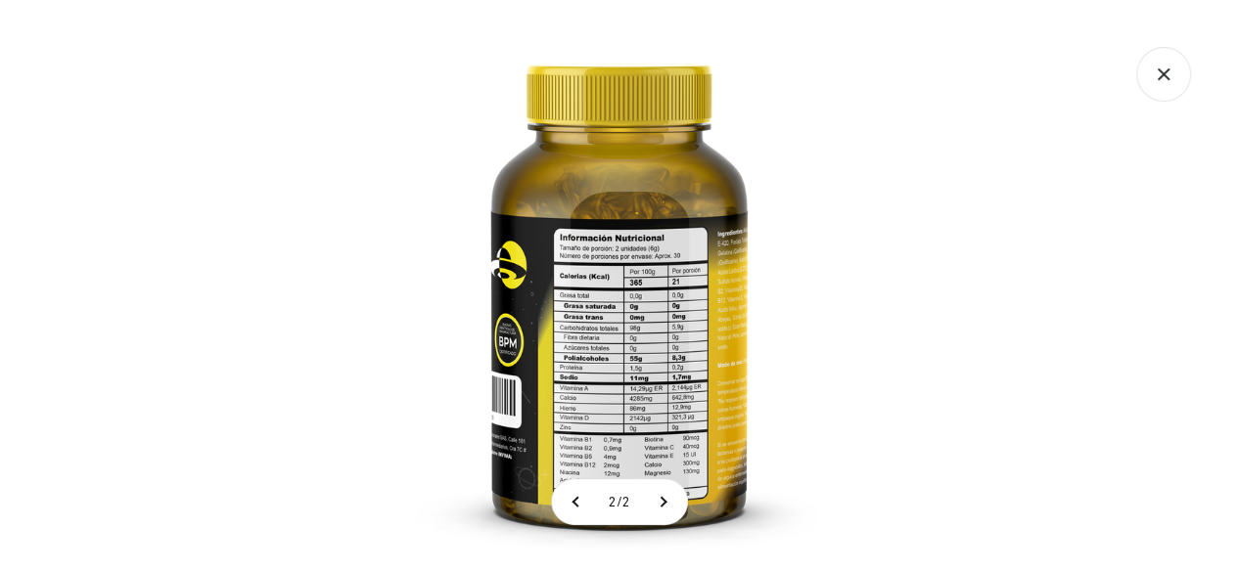
click at [582, 346] on img at bounding box center [619, 286] width 572 height 572
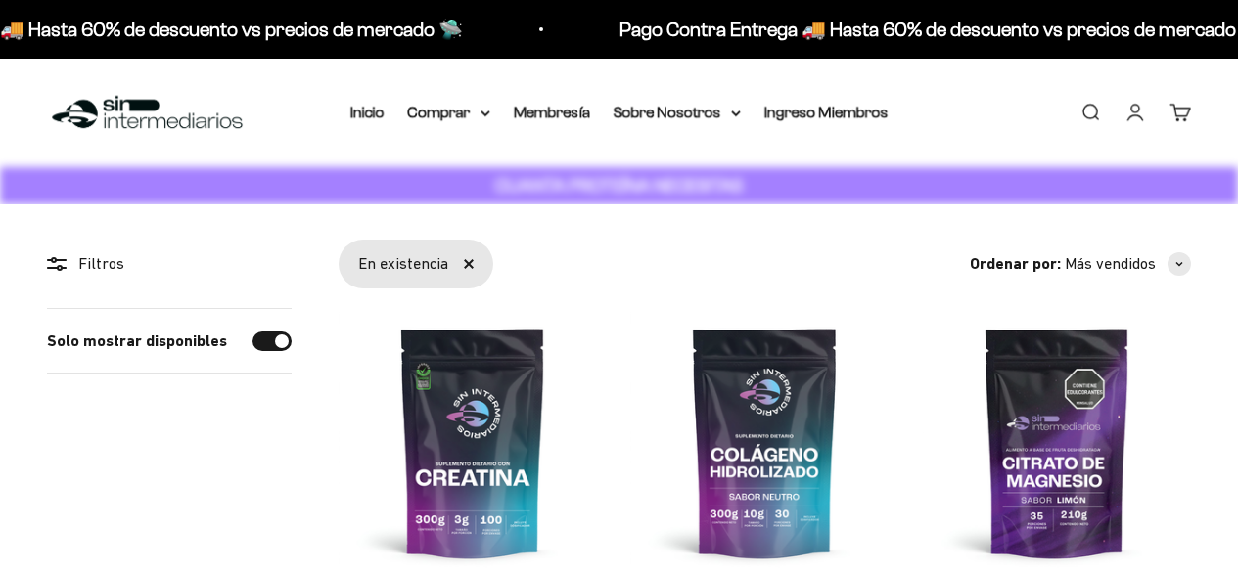
scroll to position [588, 0]
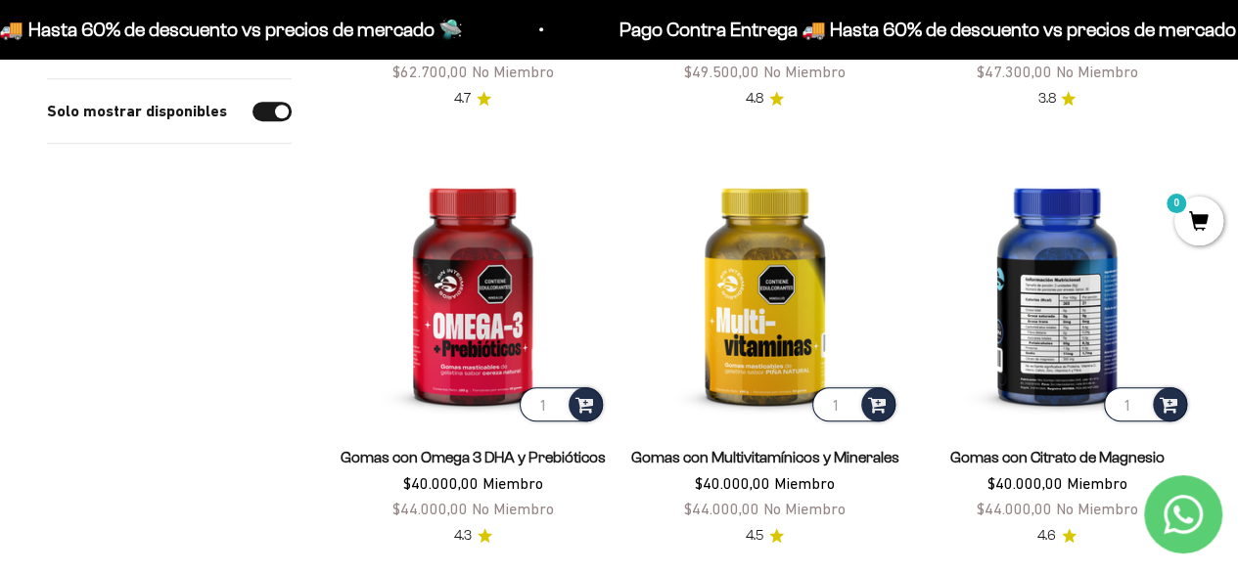
click at [1072, 327] on img at bounding box center [1057, 292] width 268 height 268
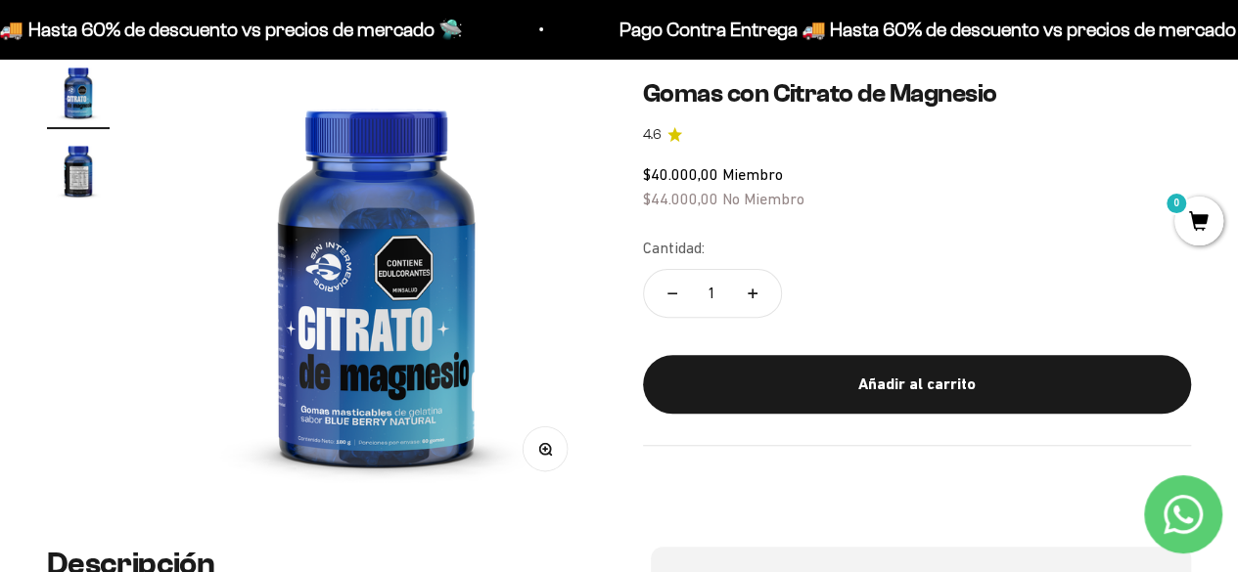
scroll to position [192, 0]
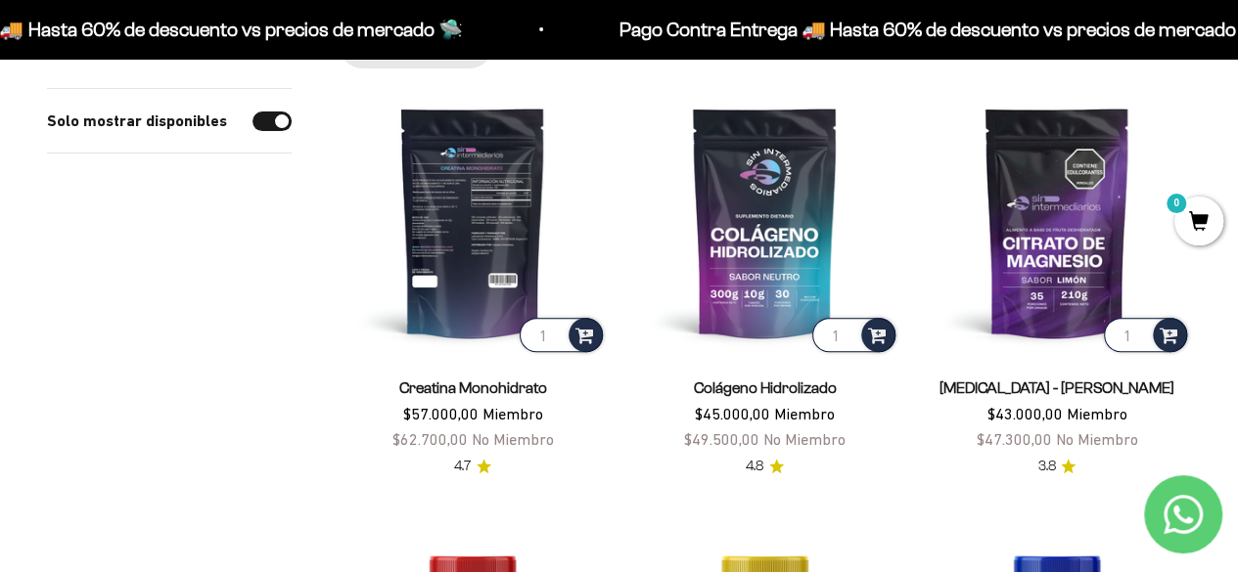
scroll to position [221, 0]
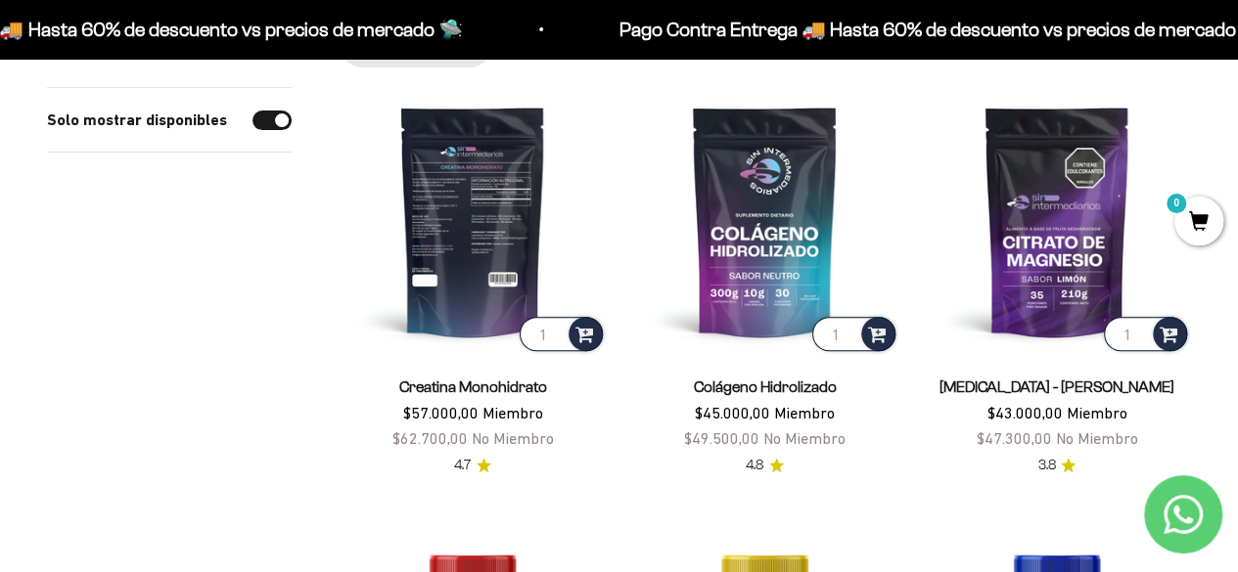
click at [528, 156] on img at bounding box center [472, 221] width 268 height 268
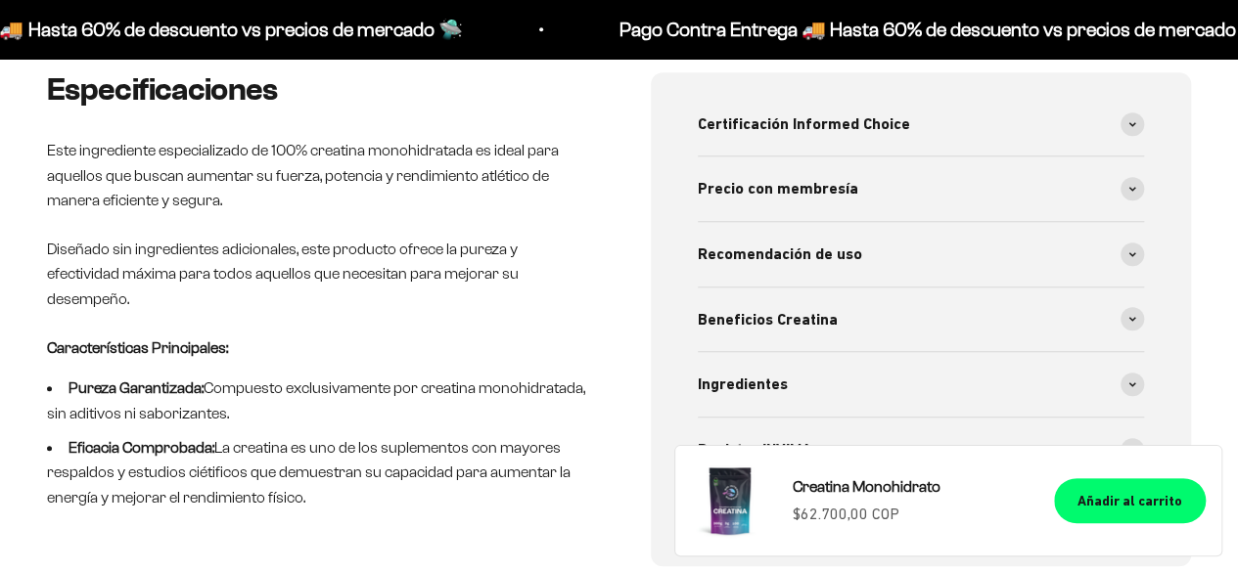
scroll to position [721, 0]
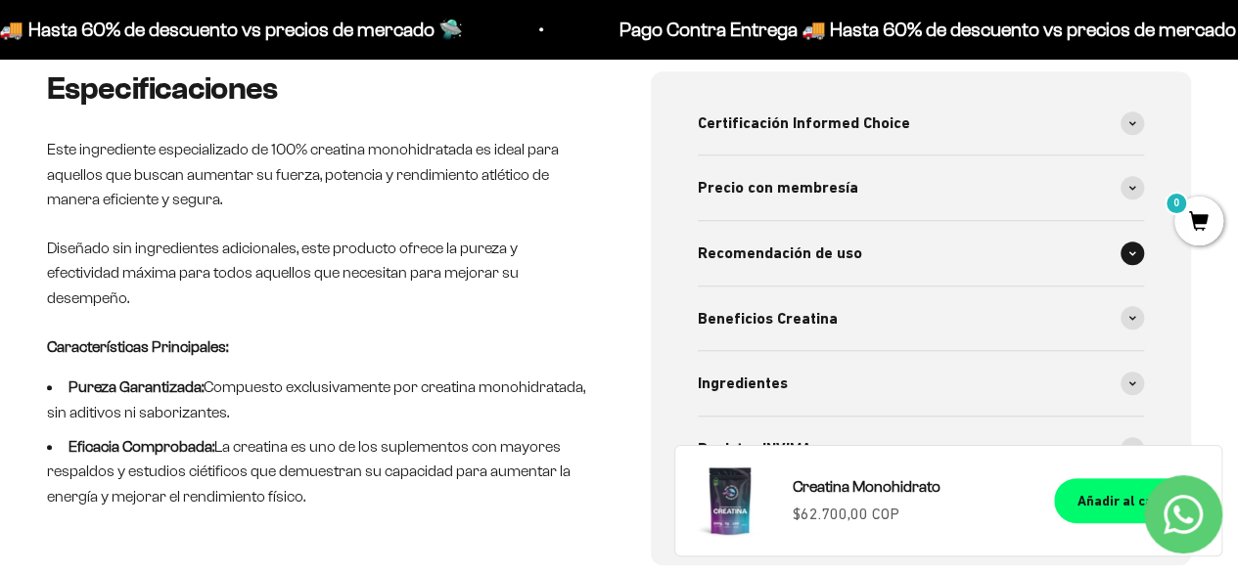
click at [819, 244] on span "Recomendación de uso" at bounding box center [780, 253] width 164 height 25
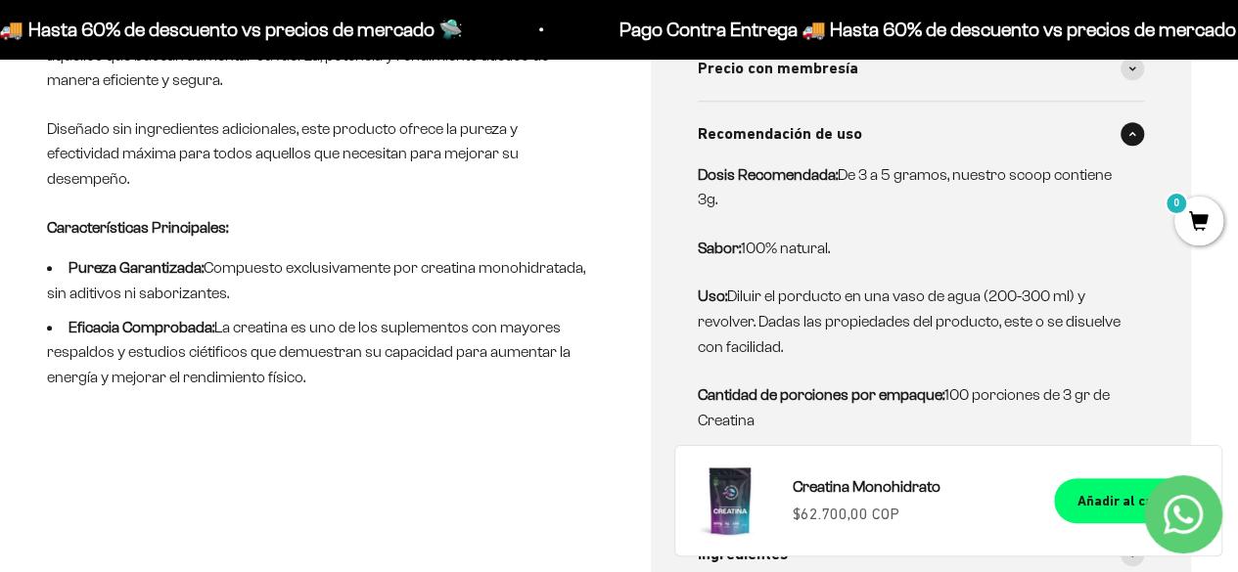
scroll to position [864, 0]
